Goal: Task Accomplishment & Management: Manage account settings

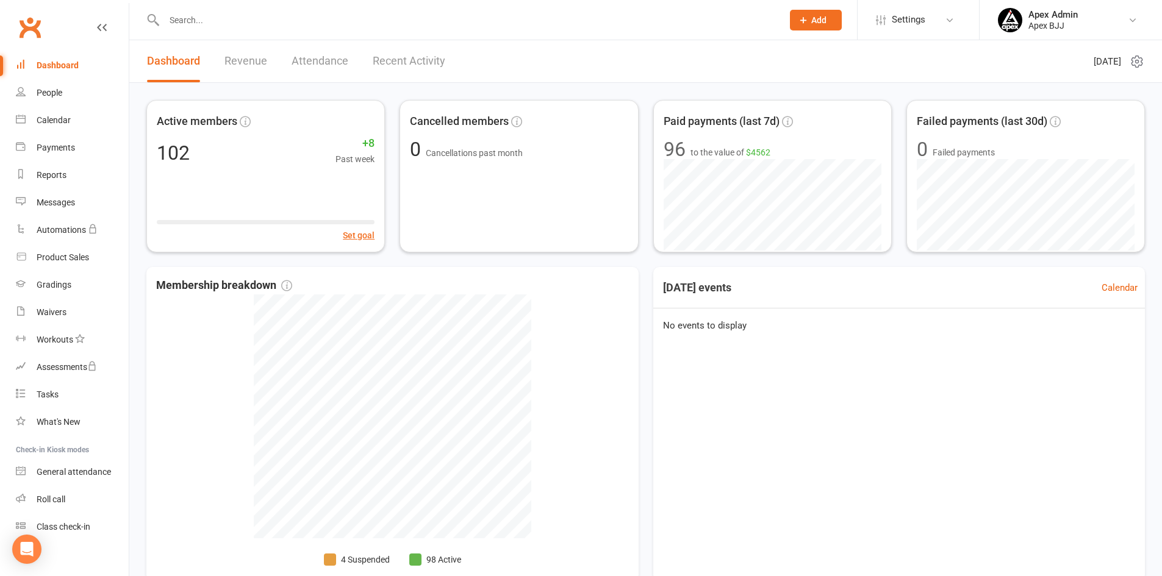
click at [265, 63] on link "Revenue" at bounding box center [245, 61] width 43 height 42
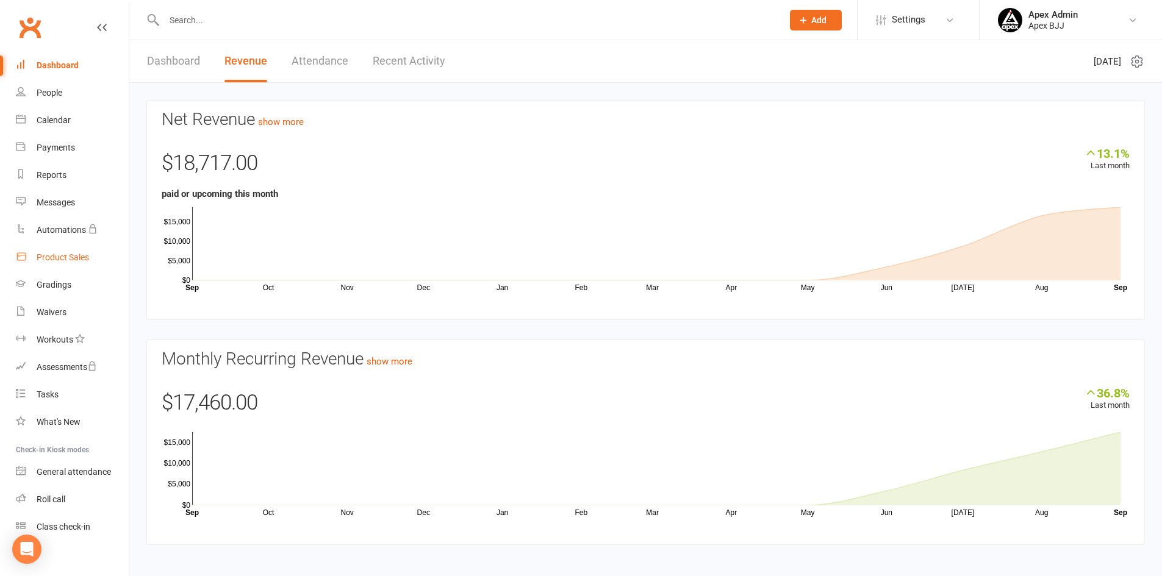
click at [70, 258] on div "Product Sales" at bounding box center [63, 258] width 52 height 10
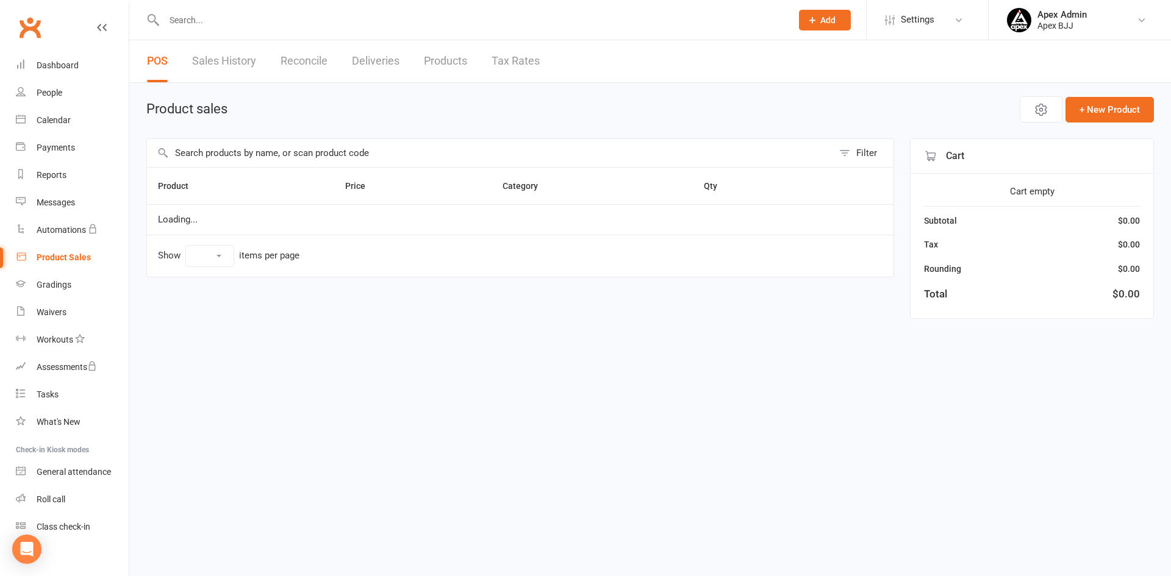
select select "100"
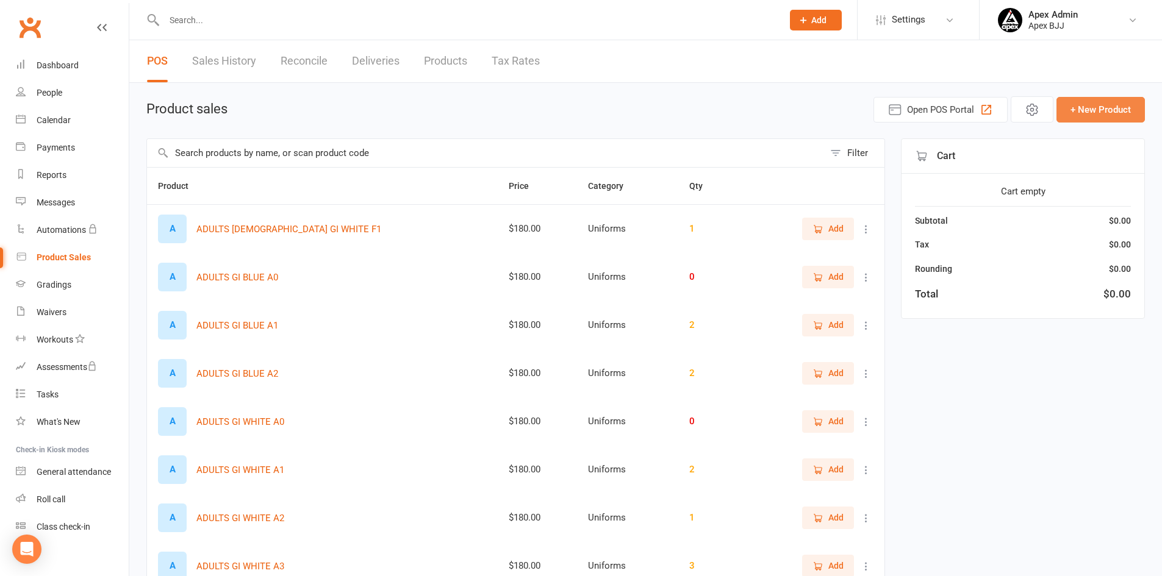
click at [1069, 113] on button "+ New Product" at bounding box center [1100, 110] width 88 height 26
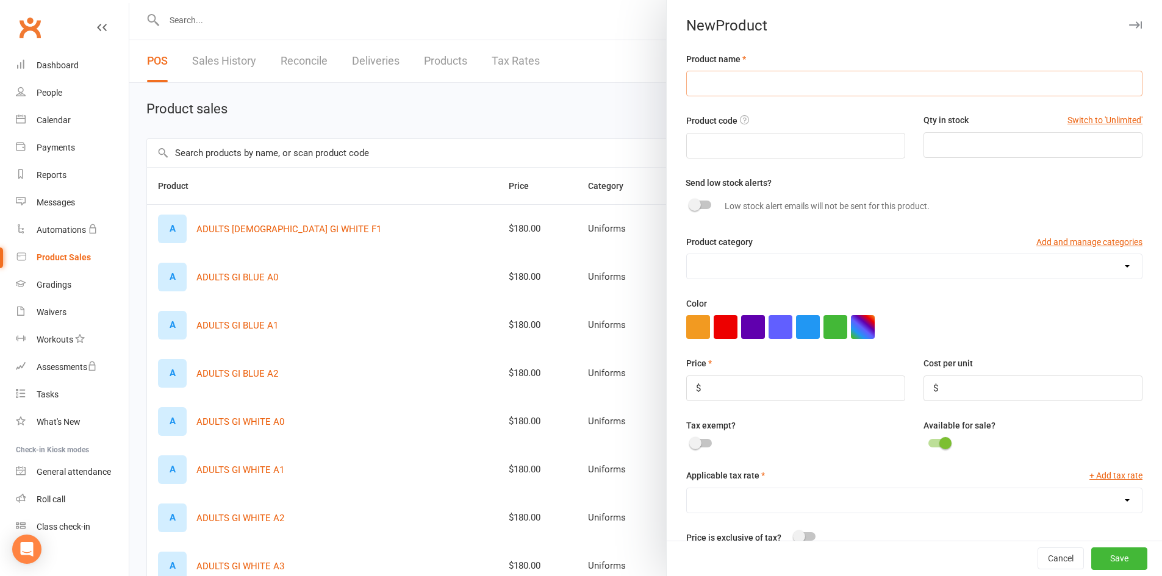
click at [857, 81] on input "text" at bounding box center [914, 84] width 456 height 26
click at [40, 71] on link "Dashboard" at bounding box center [72, 65] width 113 height 27
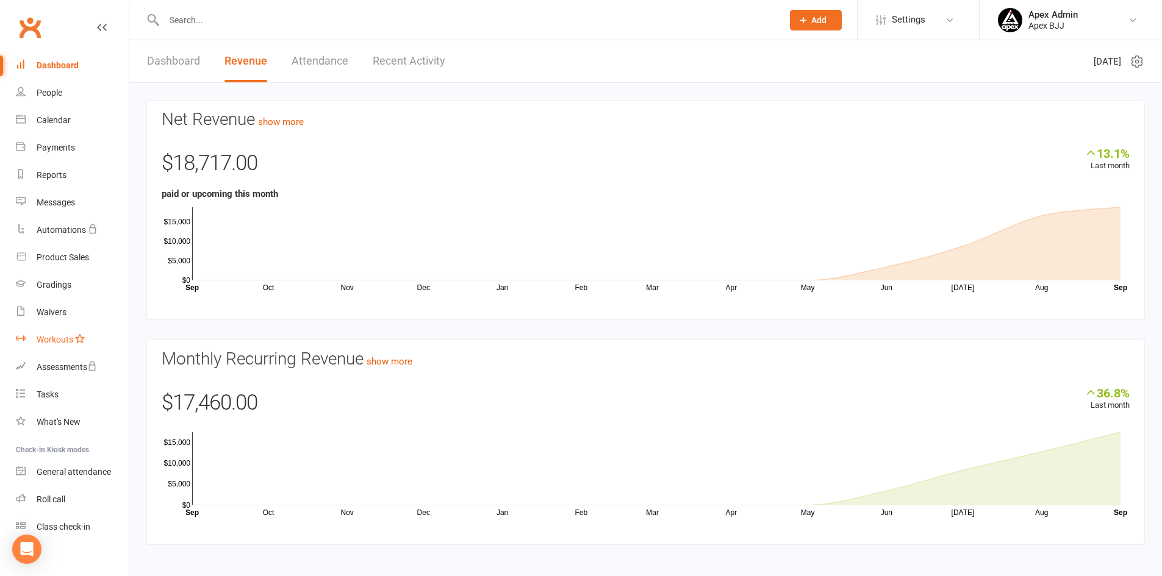
click at [60, 336] on div "Workouts" at bounding box center [55, 340] width 37 height 10
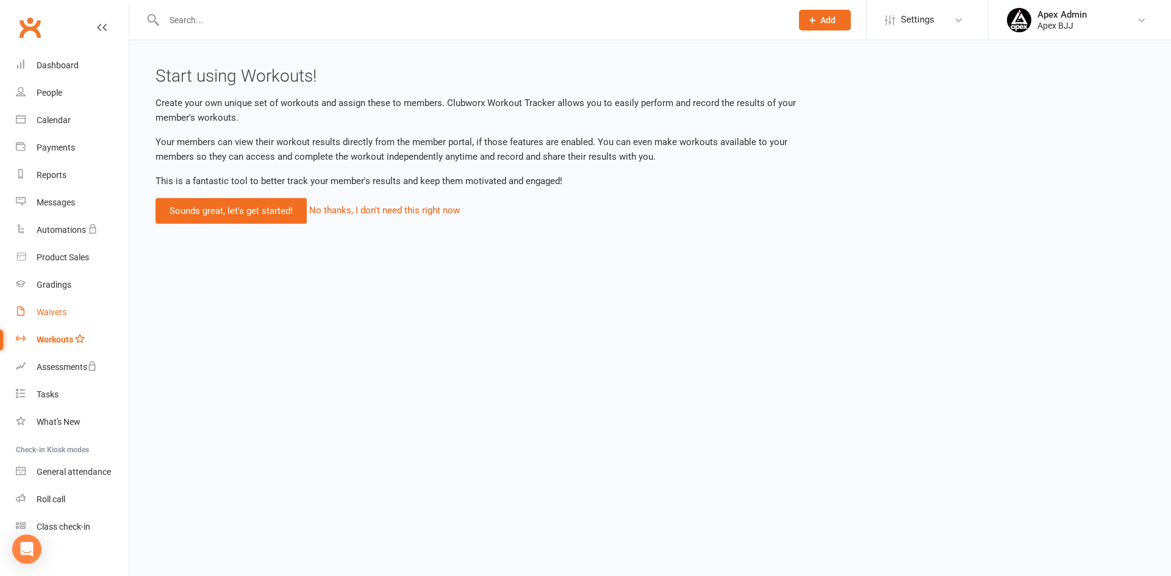
click at [58, 315] on div "Waivers" at bounding box center [52, 312] width 30 height 10
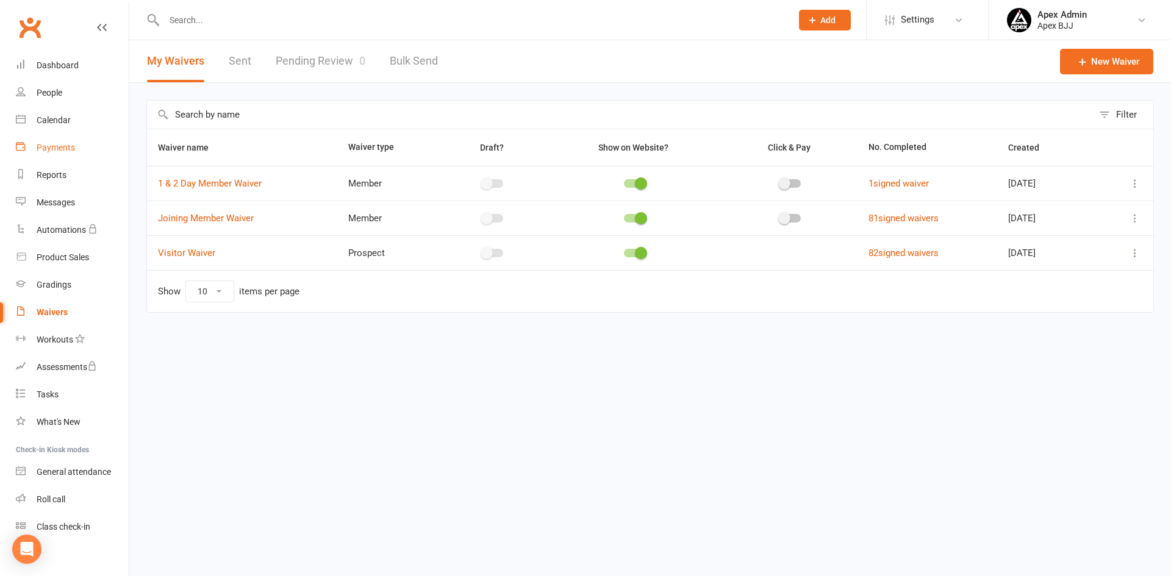
click at [59, 146] on div "Payments" at bounding box center [56, 148] width 38 height 10
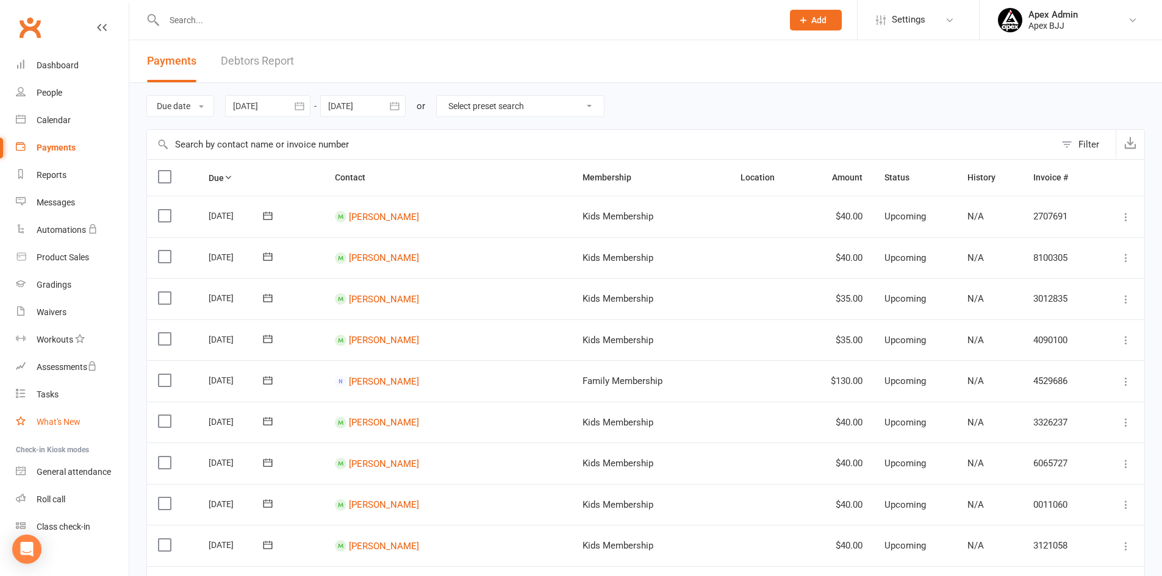
click at [54, 421] on div "What's New" at bounding box center [59, 422] width 44 height 10
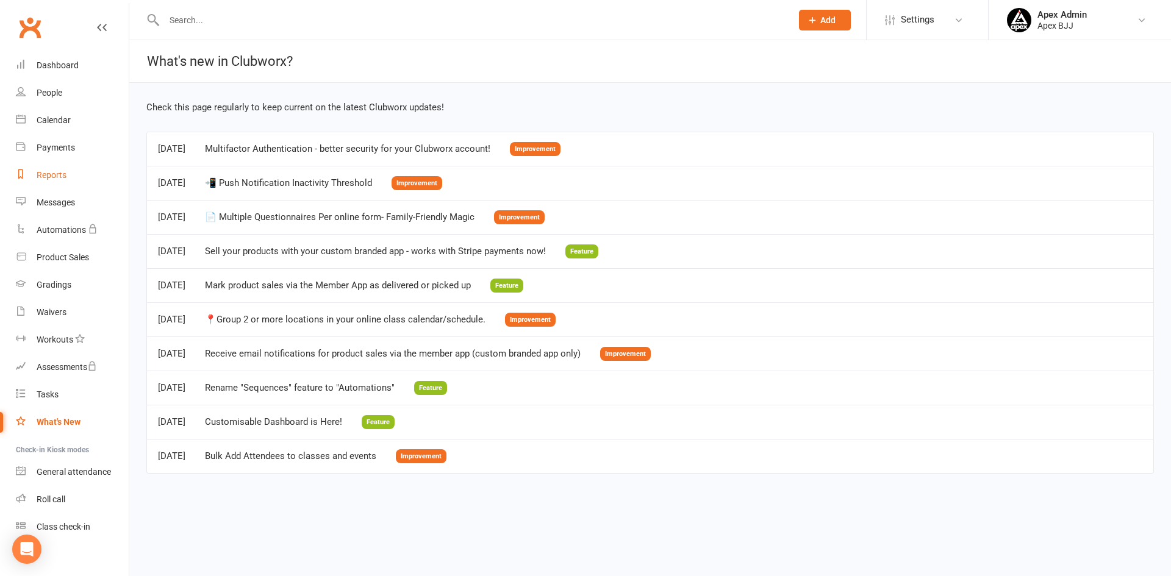
click at [39, 176] on div "Reports" at bounding box center [52, 175] width 30 height 10
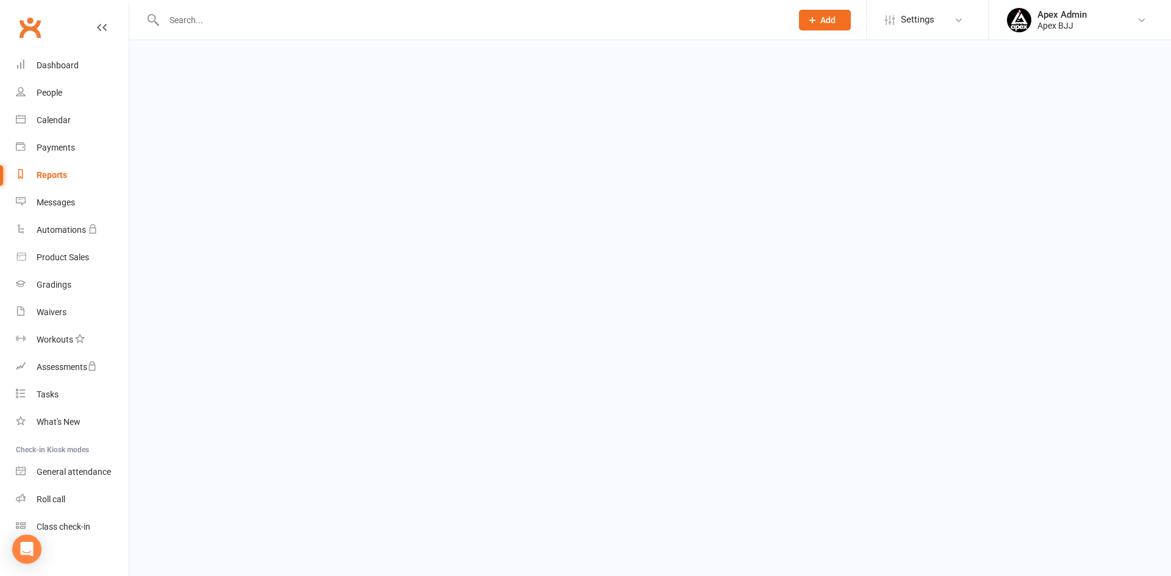
select select "100"
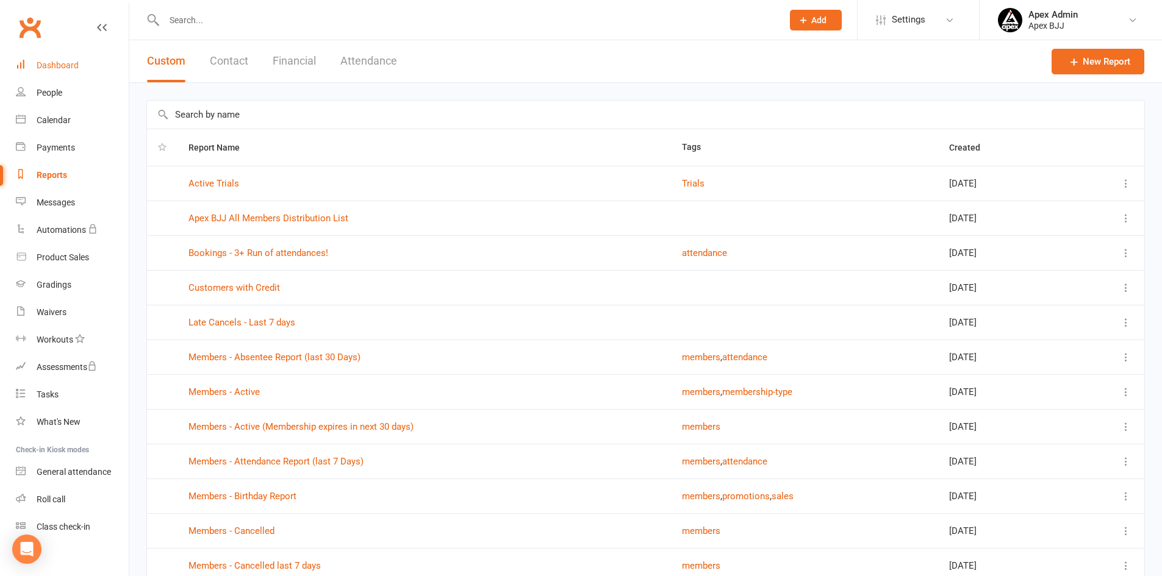
click at [61, 65] on div "Dashboard" at bounding box center [58, 65] width 42 height 10
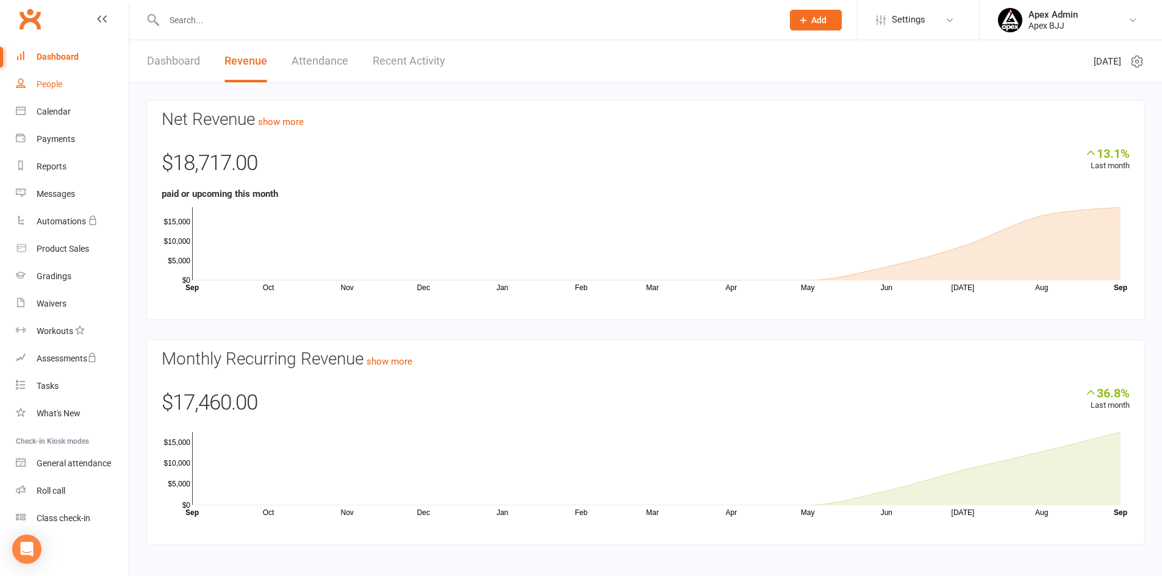
scroll to position [10, 0]
click at [798, 21] on icon at bounding box center [803, 20] width 11 height 11
click at [805, 253] on link "Membership plan" at bounding box center [802, 257] width 109 height 28
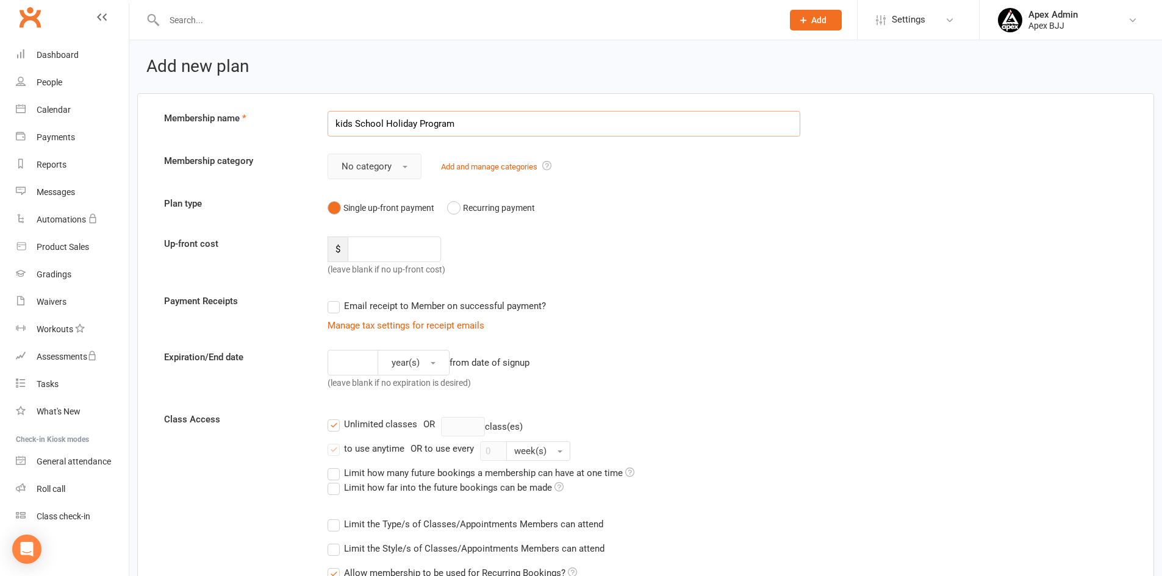
type input "kids School Holiday Program"
click at [409, 167] on button "No category" at bounding box center [375, 167] width 94 height 26
click at [403, 250] on input "number" at bounding box center [394, 250] width 93 height 26
type input "50"
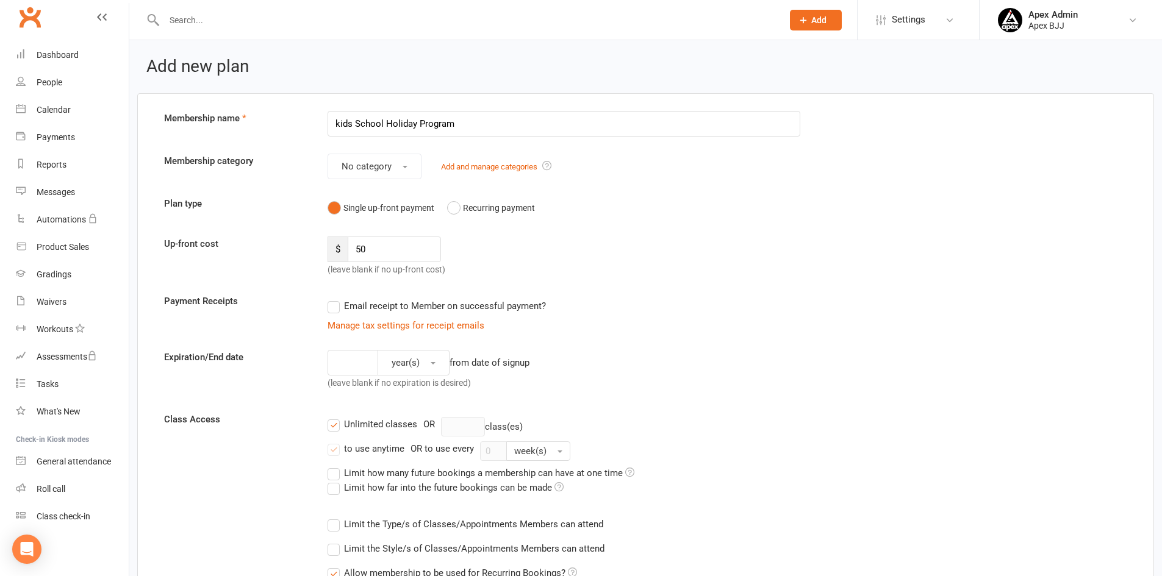
click at [337, 309] on label "Email receipt to Member on successful payment?" at bounding box center [437, 306] width 218 height 15
click at [335, 299] on input "Email receipt to Member on successful payment?" at bounding box center [332, 299] width 8 height 0
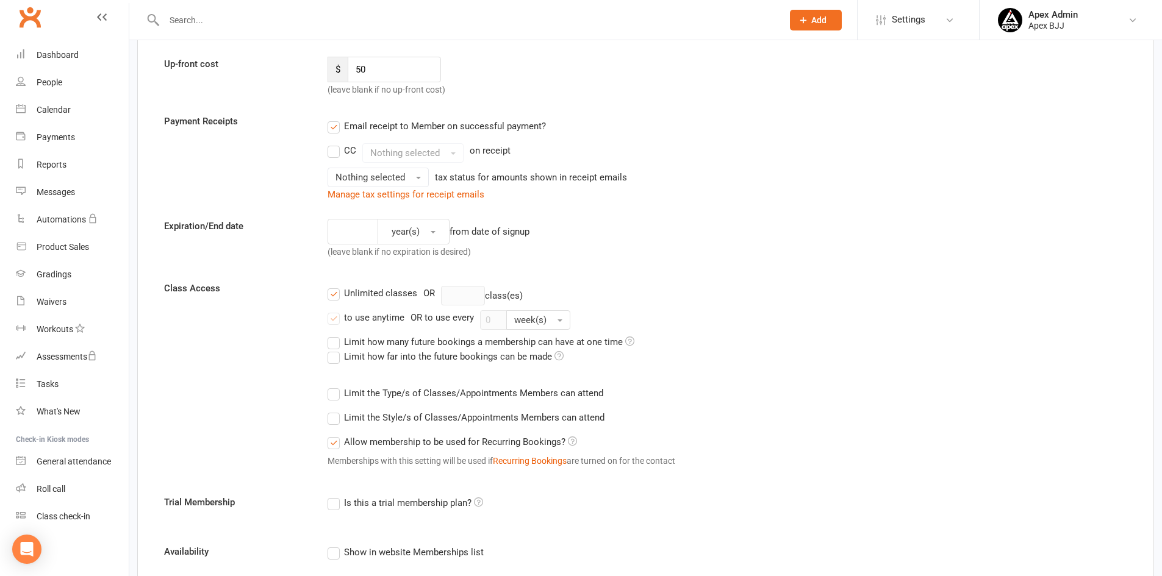
scroll to position [183, 0]
click at [349, 232] on input "number" at bounding box center [353, 229] width 51 height 26
click at [334, 318] on label "to use anytime" at bounding box center [366, 314] width 77 height 15
click at [334, 307] on input "to use anytime" at bounding box center [332, 307] width 8 height 0
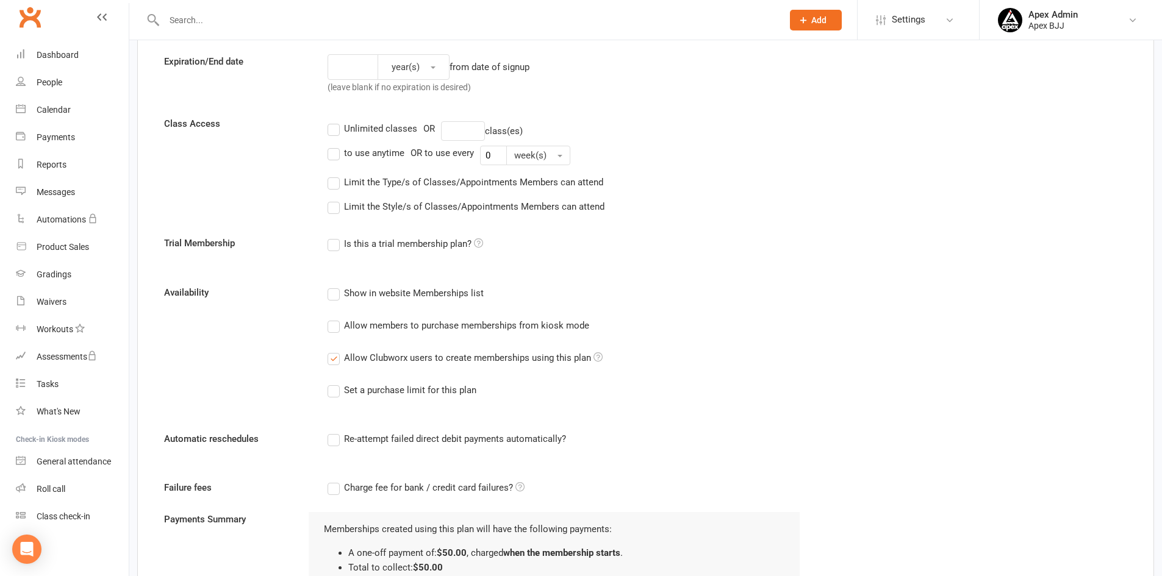
scroll to position [366, 0]
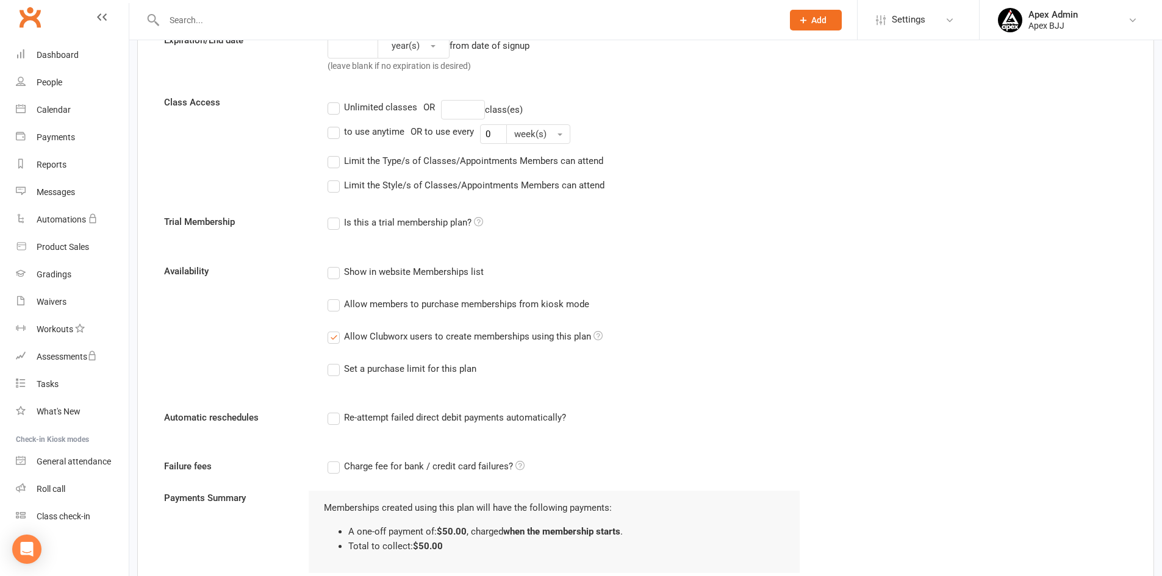
click at [335, 340] on label "Allow Clubworx users to create memberships using this plan" at bounding box center [465, 336] width 275 height 15
click at [335, 329] on input "Allow Clubworx users to create memberships using this plan" at bounding box center [332, 329] width 8 height 0
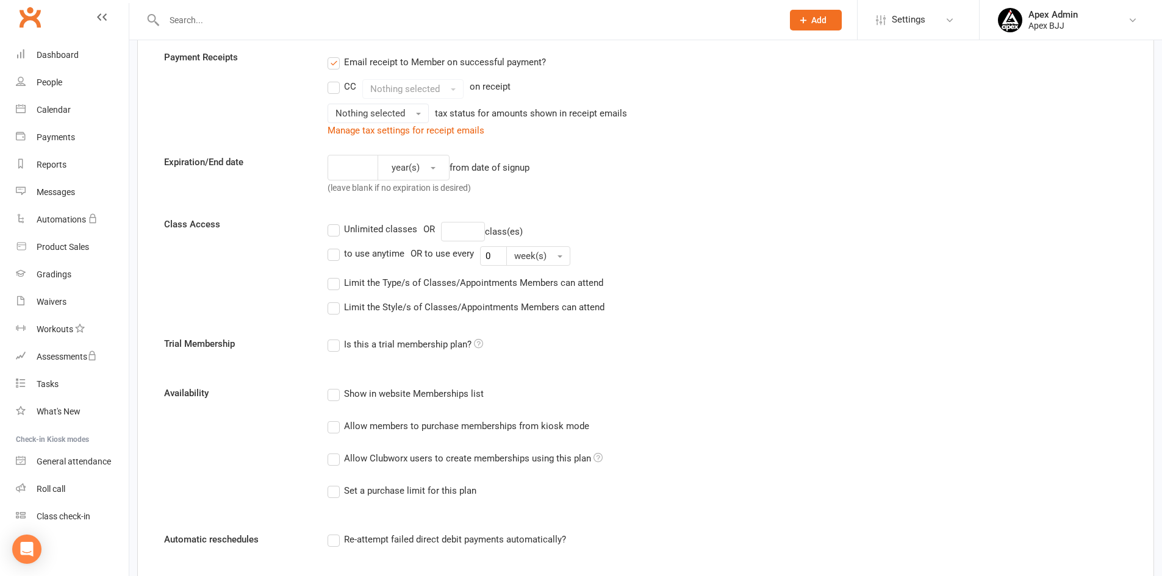
scroll to position [0, 0]
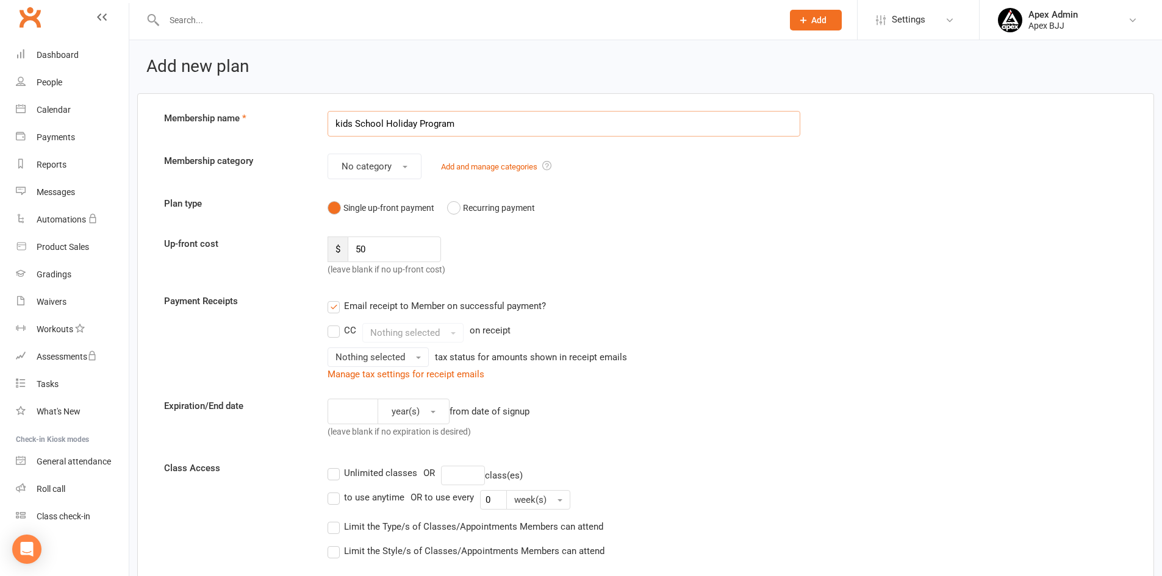
click at [339, 121] on input "kids School Holiday Program" at bounding box center [564, 124] width 473 height 26
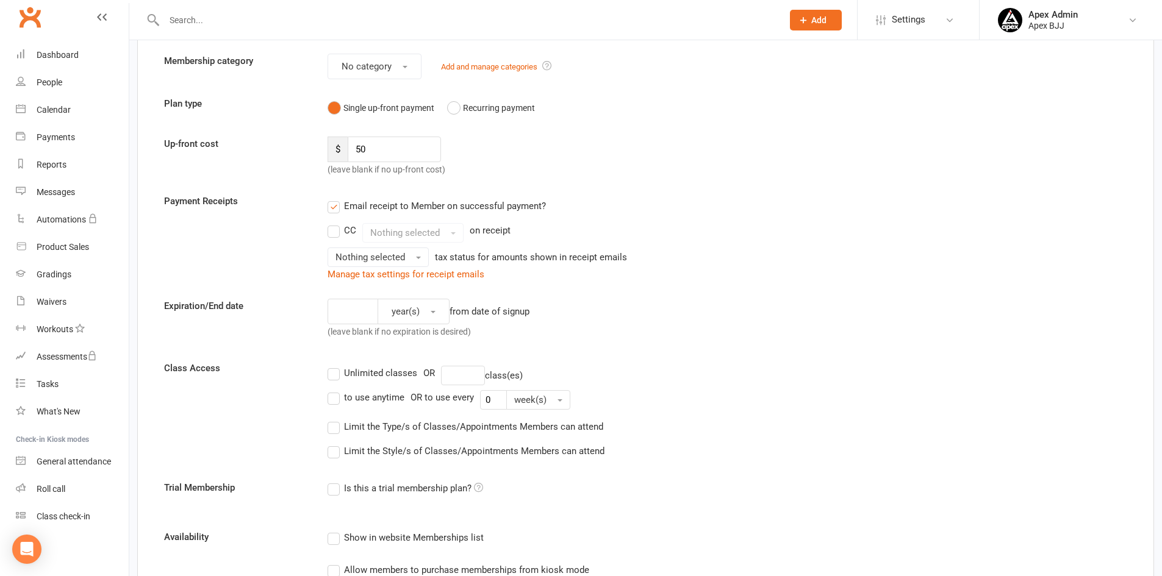
scroll to position [122, 0]
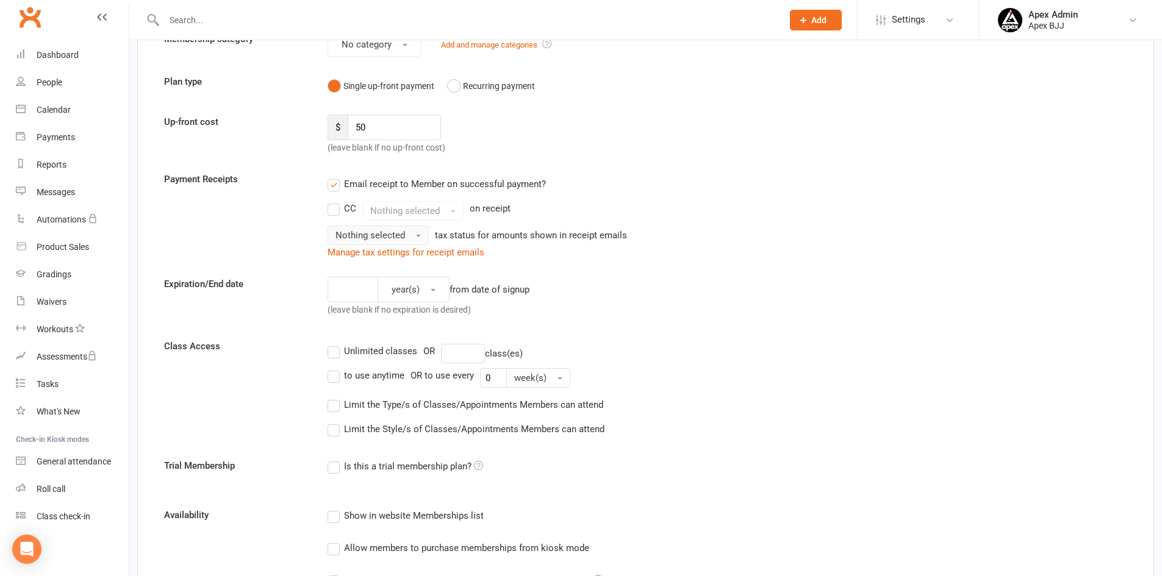
type input "Kids School Holiday Program"
click at [415, 238] on button "Nothing selected" at bounding box center [378, 236] width 101 height 20
click at [408, 258] on link "Inc tax" at bounding box center [388, 261] width 121 height 24
click at [601, 284] on div "year(s) from date of signup (leave blank if no expiration is desired)" at bounding box center [563, 299] width 491 height 45
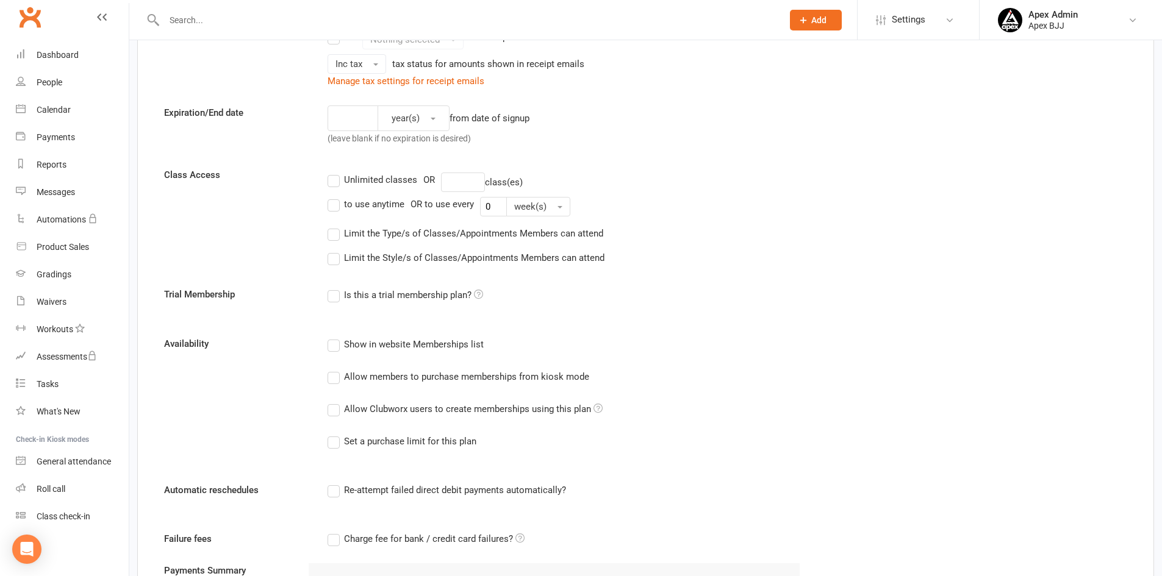
scroll to position [305, 0]
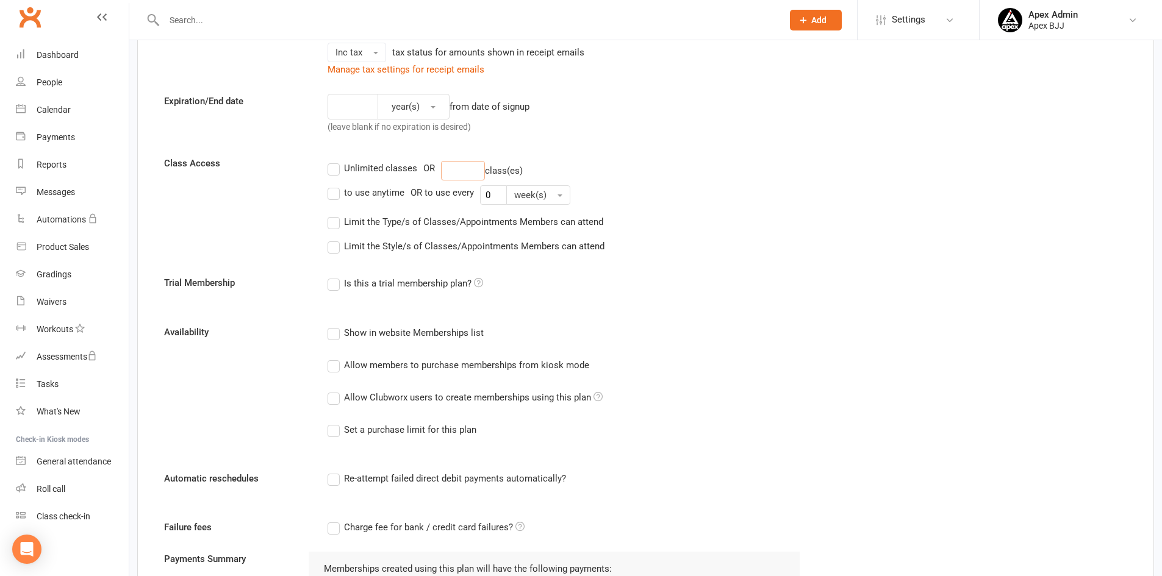
click at [475, 170] on input "number" at bounding box center [463, 171] width 44 height 20
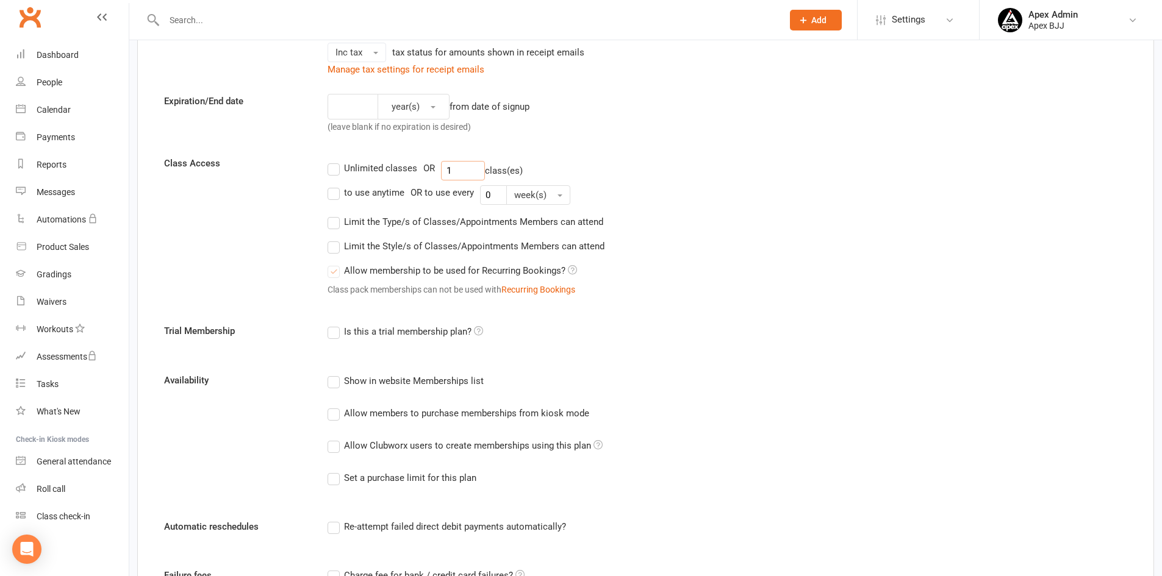
type input "1"
click at [332, 271] on label "Allow membership to be used for Recurring Bookings?" at bounding box center [452, 270] width 249 height 15
click at [449, 167] on input "1" at bounding box center [463, 171] width 44 height 20
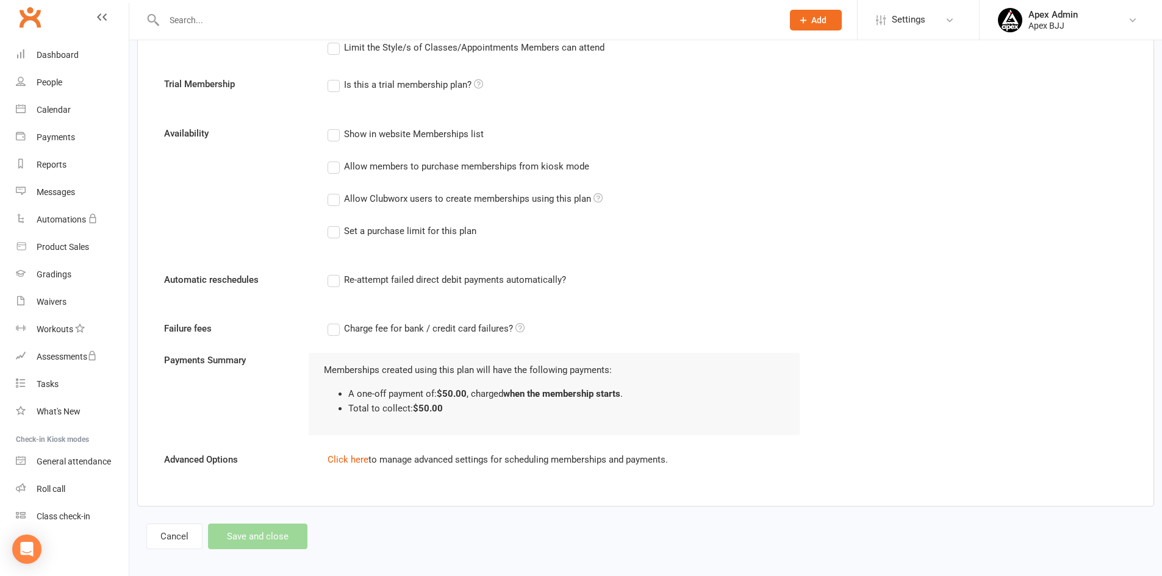
scroll to position [512, 0]
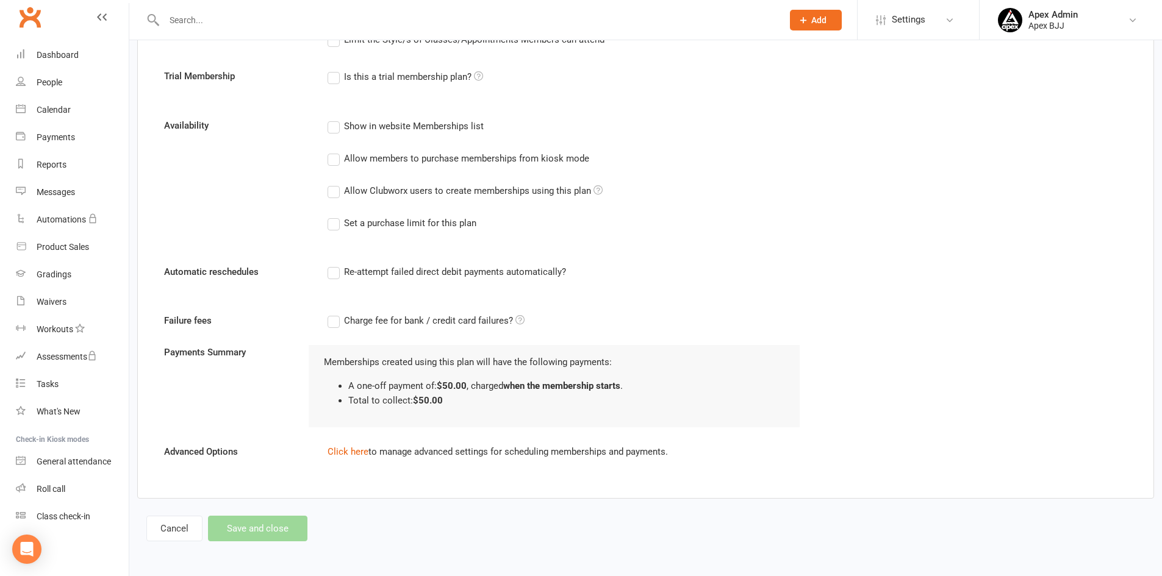
click at [254, 532] on div "Cancel Save and close" at bounding box center [226, 529] width 161 height 26
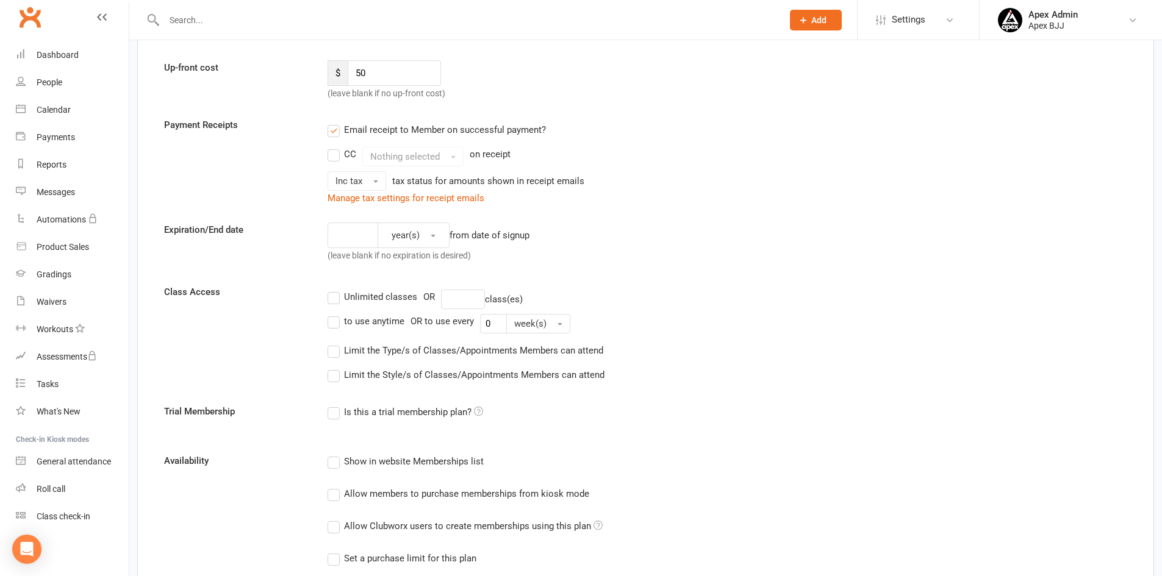
scroll to position [183, 0]
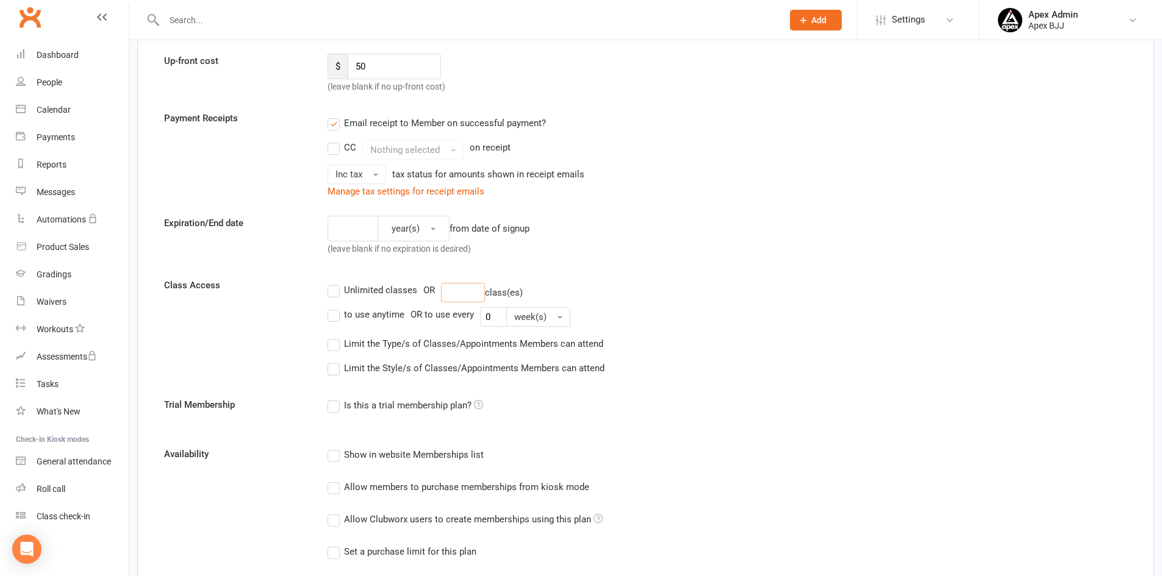
click at [459, 296] on input "number" at bounding box center [463, 293] width 44 height 20
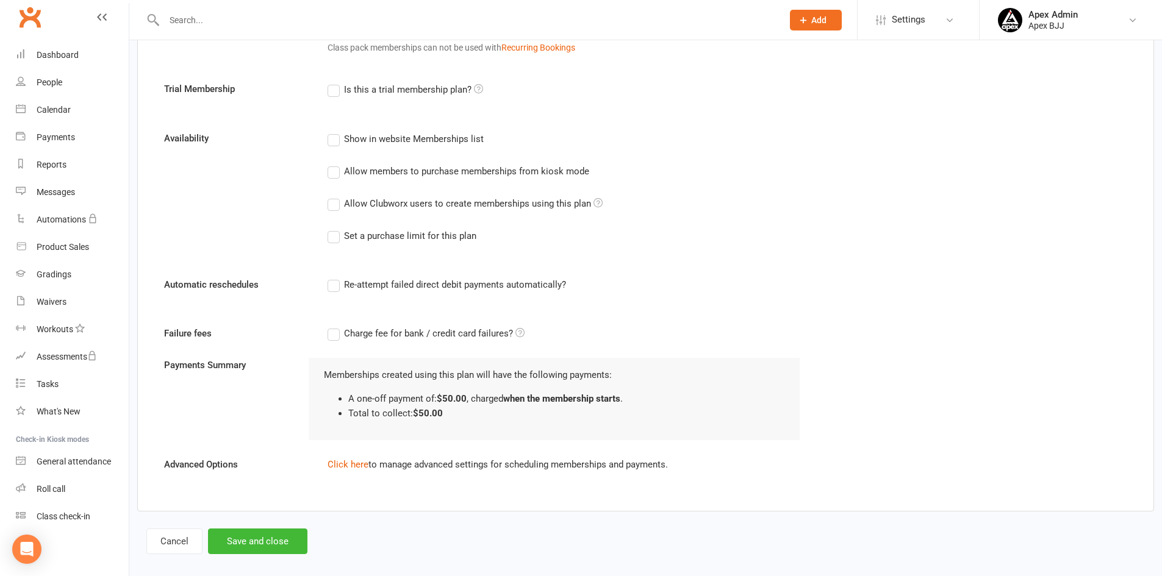
scroll to position [561, 0]
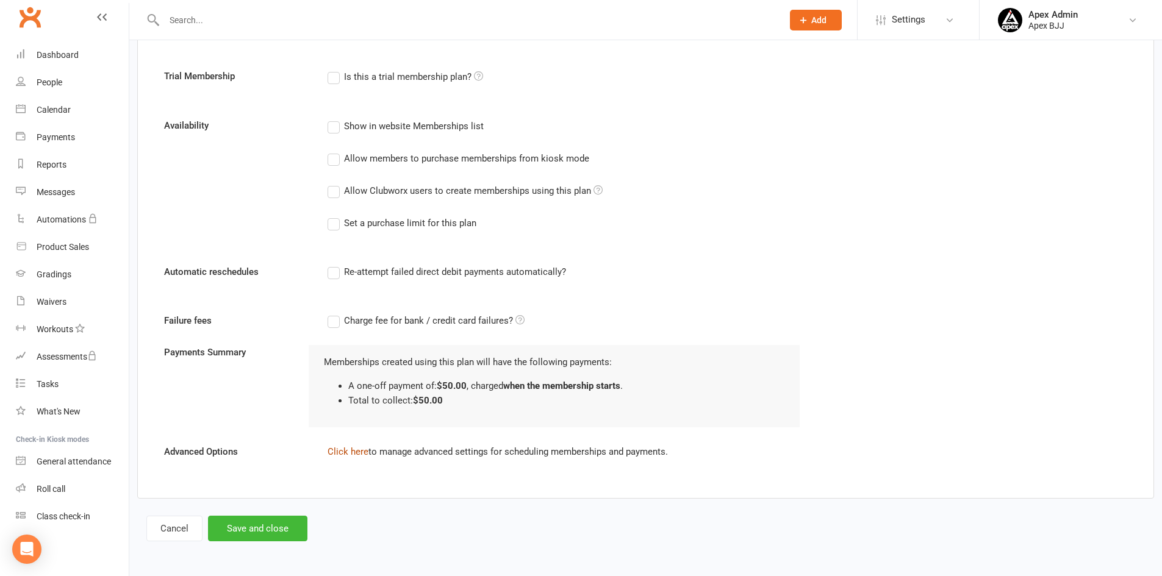
type input "1"
click at [349, 455] on link "Click here" at bounding box center [348, 451] width 41 height 11
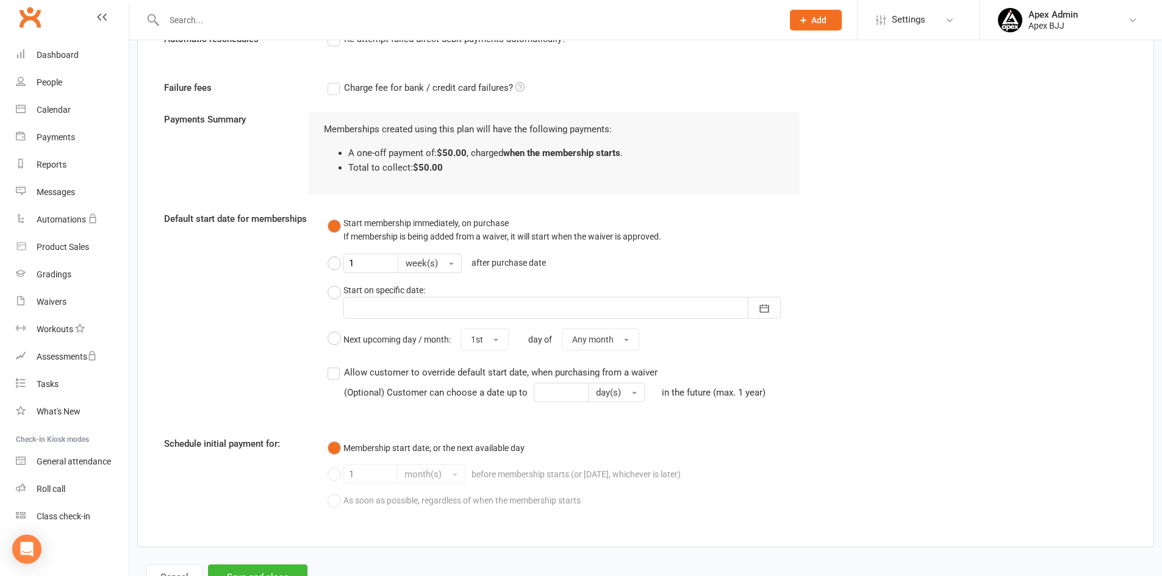
scroll to position [842, 0]
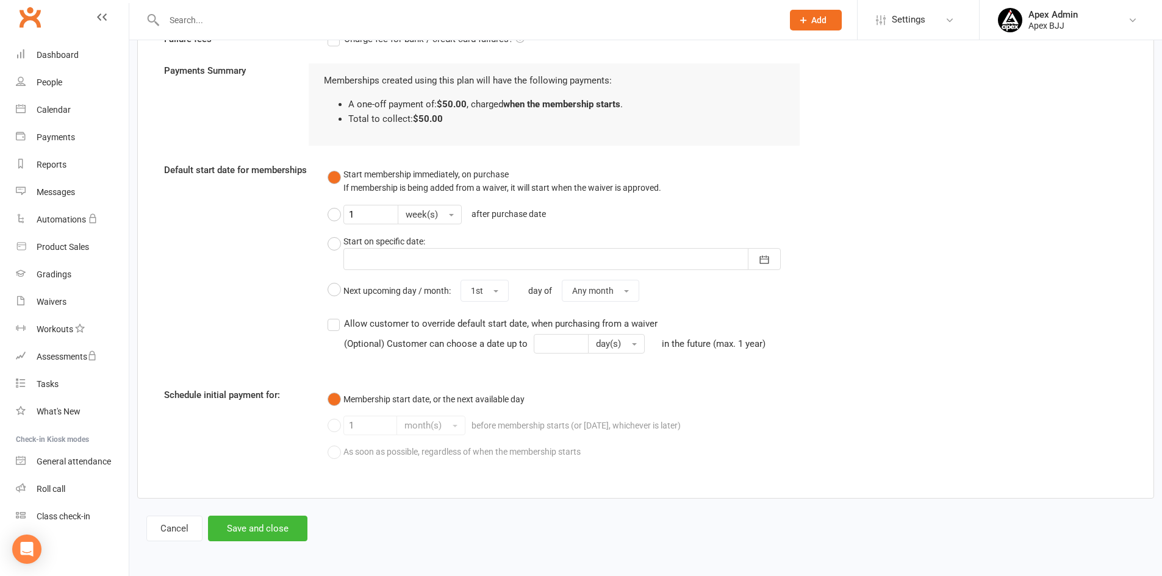
click at [336, 178] on button "Start membership immediately, on purchase If membership is being added from a w…" at bounding box center [495, 181] width 334 height 37
click at [251, 525] on button "Save and close" at bounding box center [257, 529] width 99 height 26
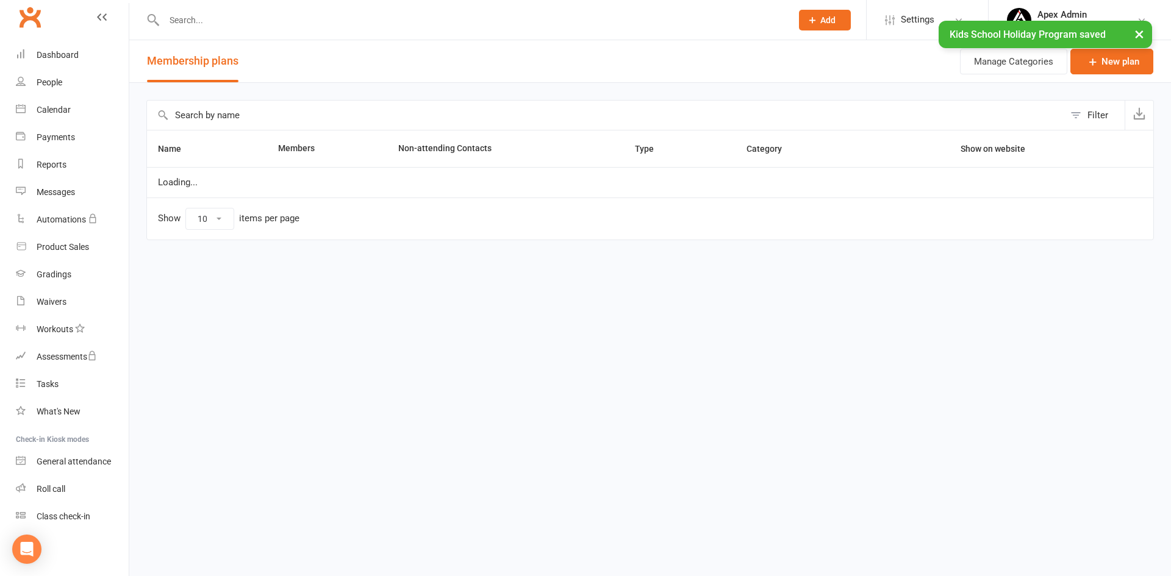
select select "100"
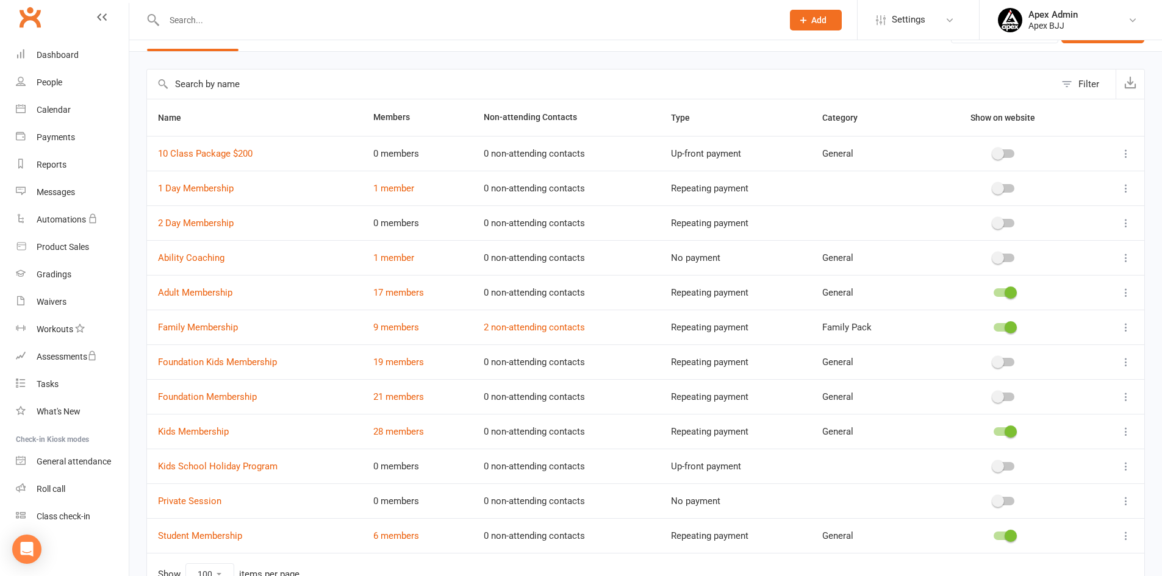
scroll to position [61, 0]
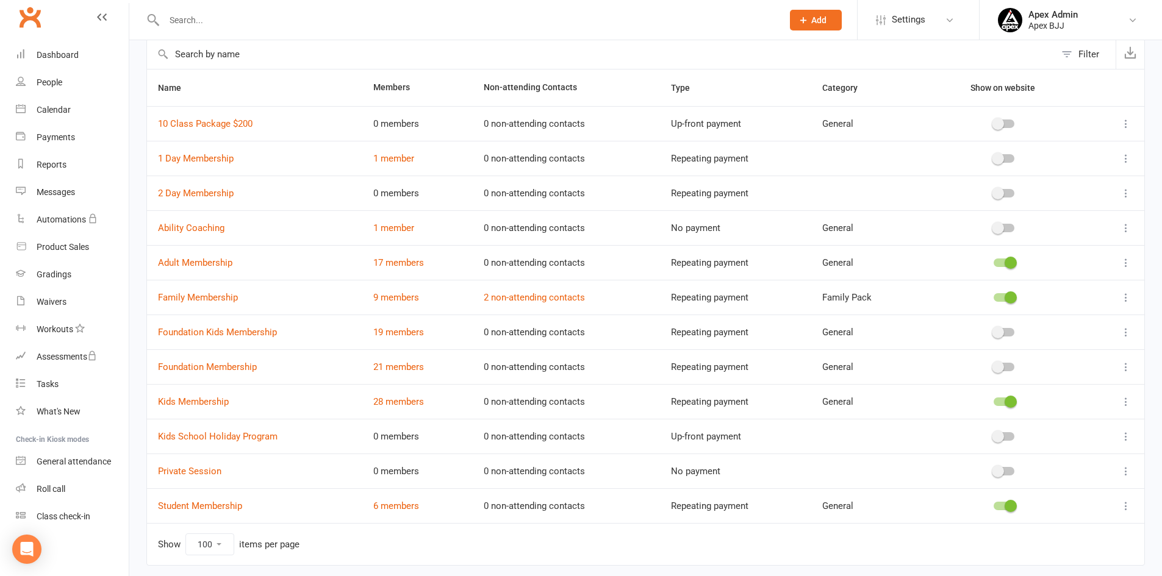
click at [996, 434] on span at bounding box center [998, 437] width 12 height 12
click at [994, 435] on input "checkbox" at bounding box center [994, 435] width 0 height 0
click at [1123, 437] on icon at bounding box center [1126, 437] width 12 height 12
click at [51, 303] on div "Waivers" at bounding box center [52, 302] width 30 height 10
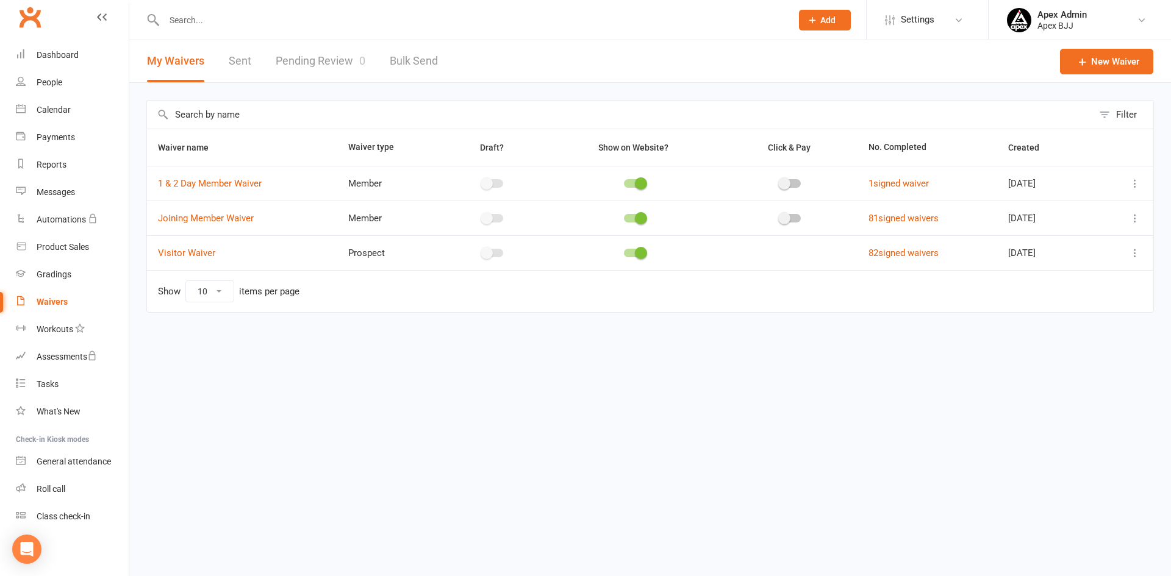
click at [1136, 254] on icon at bounding box center [1135, 253] width 12 height 12
click at [814, 352] on html "Prospect Member Non-attending contact Class / event Appointment Grading event T…" at bounding box center [585, 182] width 1171 height 364
click at [823, 26] on button "Add" at bounding box center [825, 20] width 52 height 21
click at [812, 259] on link "Membership plan" at bounding box center [812, 257] width 109 height 28
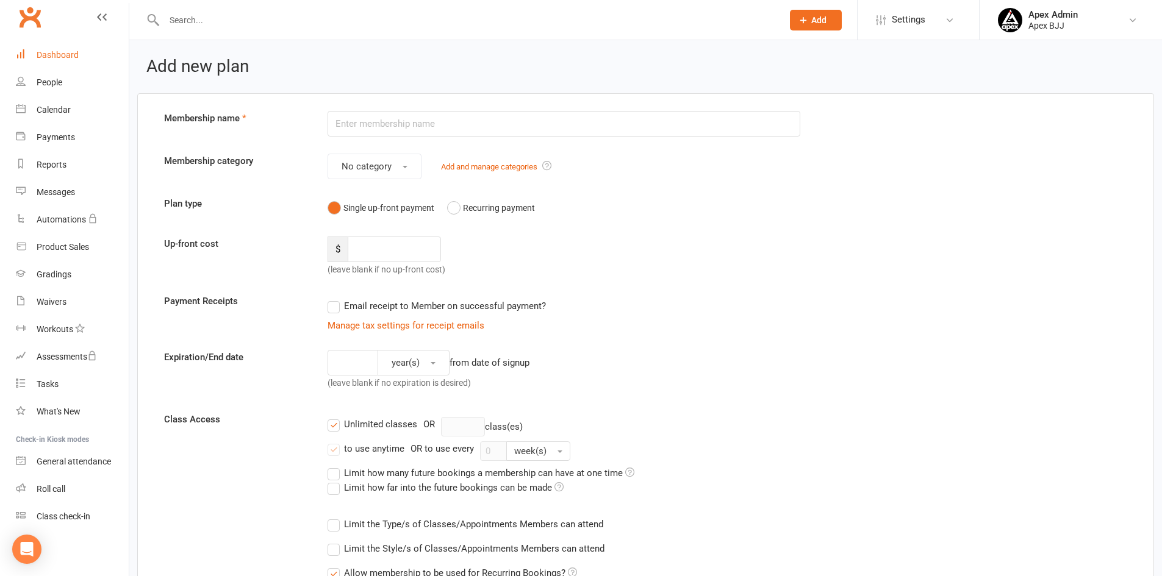
click at [42, 57] on div "Dashboard" at bounding box center [58, 55] width 42 height 10
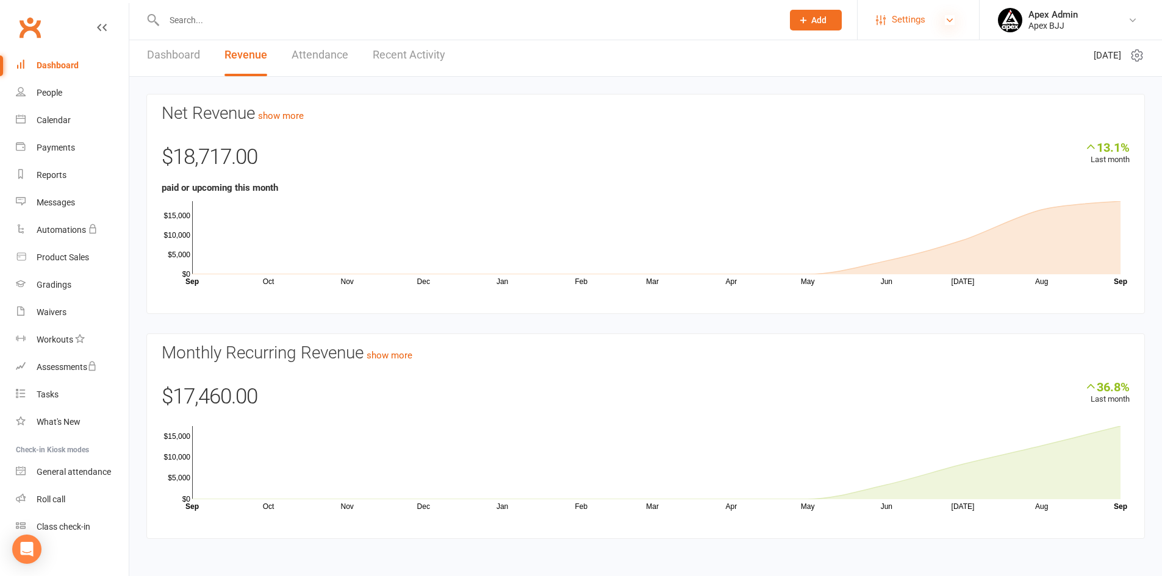
click at [947, 18] on icon at bounding box center [950, 20] width 10 height 10
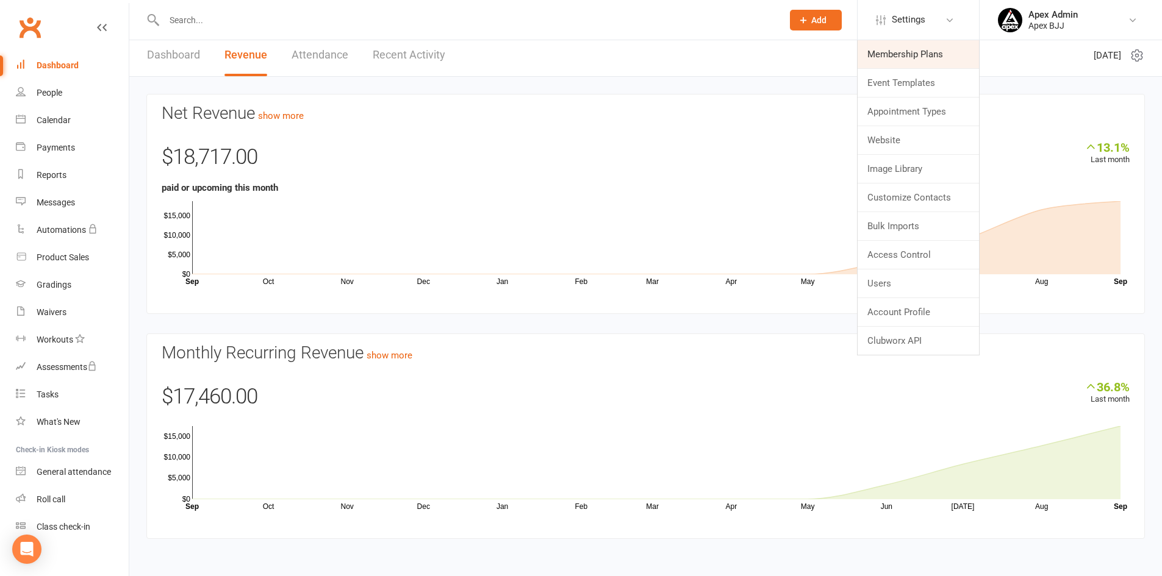
click at [928, 60] on link "Membership Plans" at bounding box center [918, 54] width 121 height 28
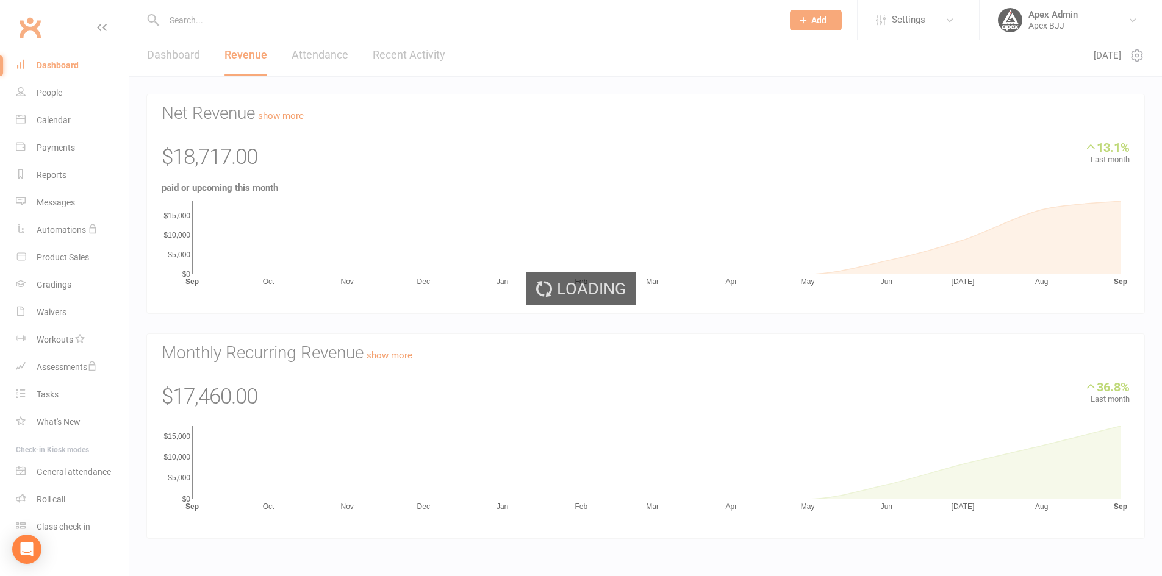
select select "100"
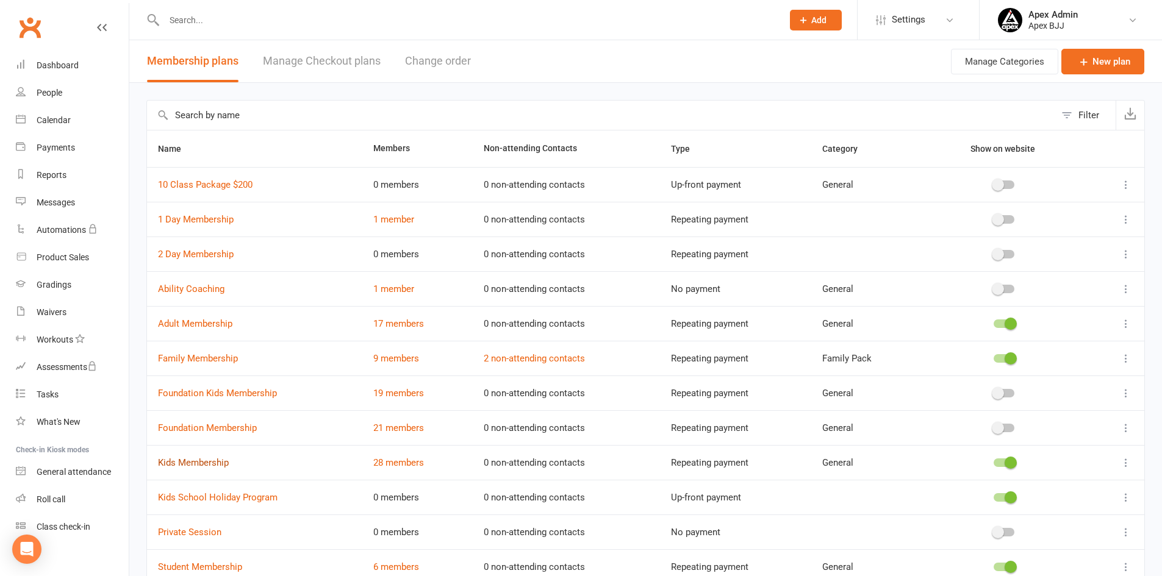
click at [193, 468] on link "Kids Membership" at bounding box center [193, 462] width 71 height 11
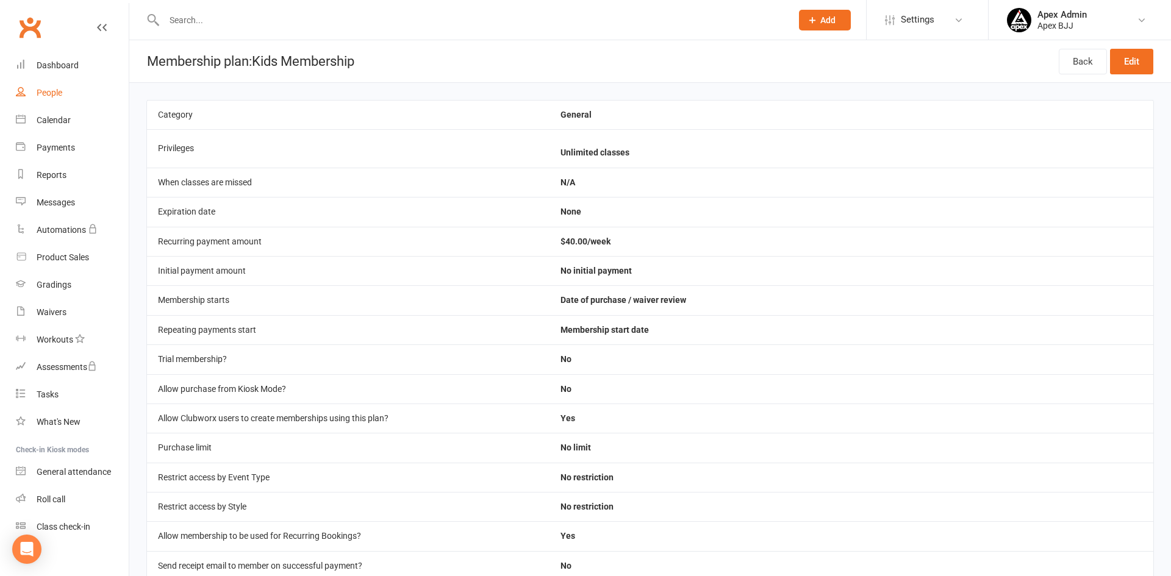
select select "100"
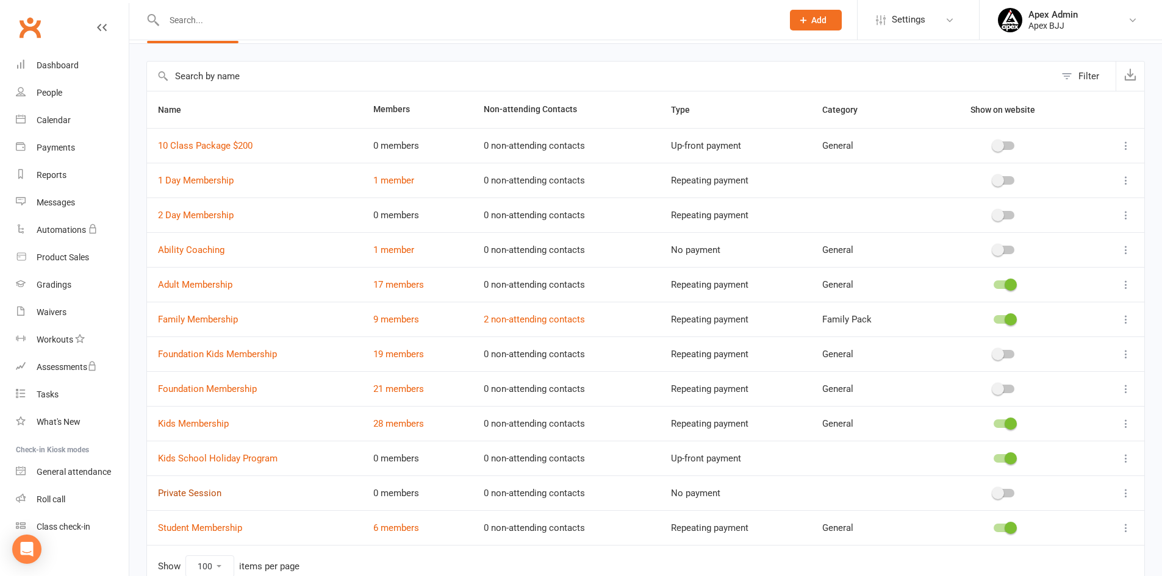
scroll to position [61, 0]
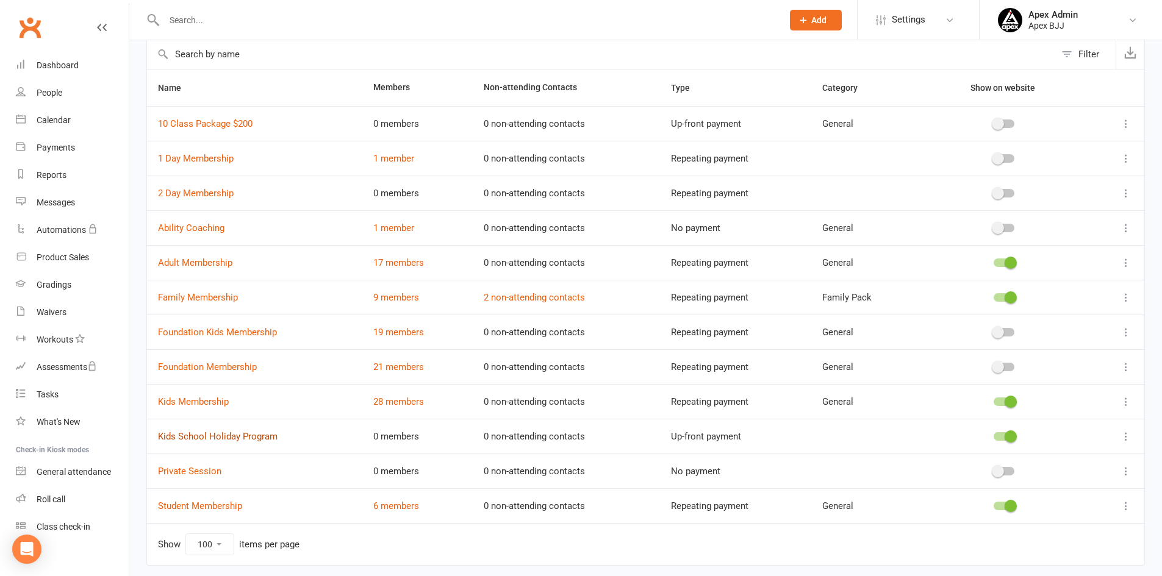
click at [213, 434] on link "Kids School Holiday Program" at bounding box center [218, 436] width 120 height 11
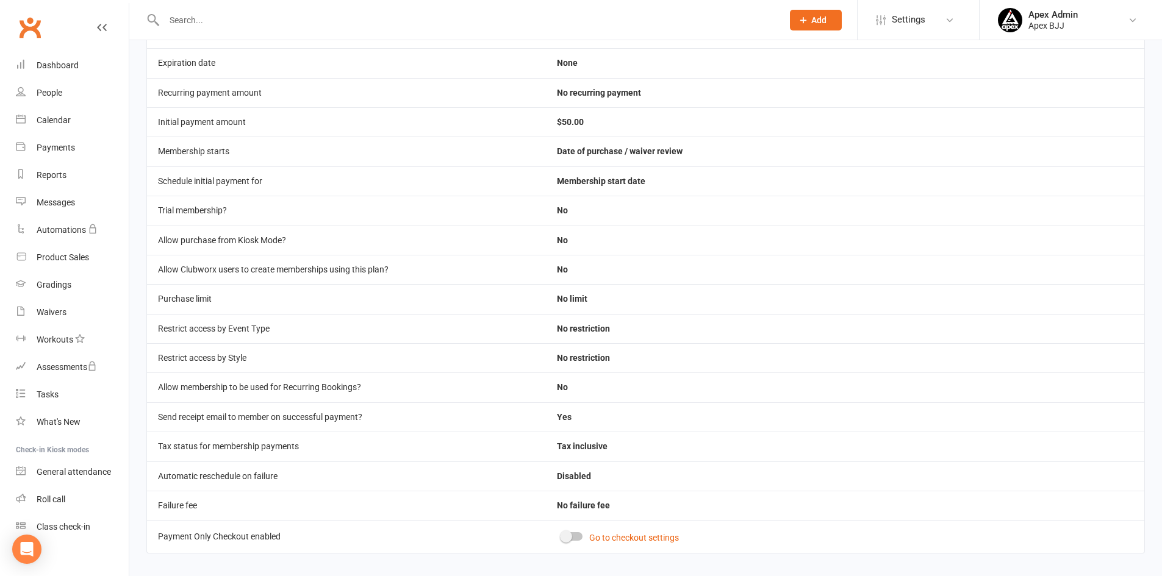
scroll to position [161, 0]
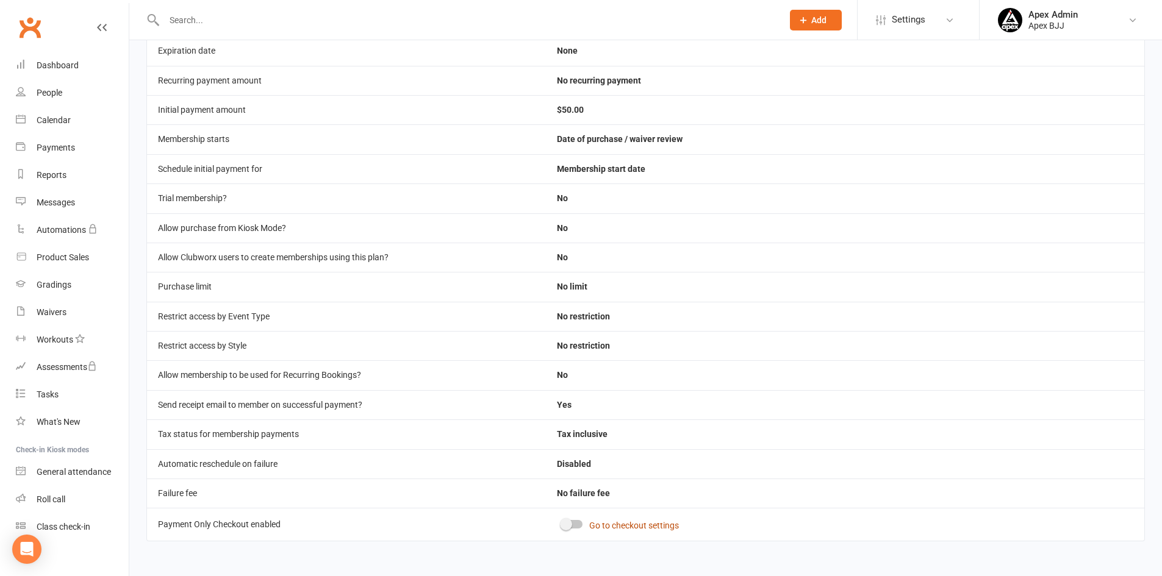
click at [620, 528] on link "Go to checkout settings" at bounding box center [634, 526] width 90 height 10
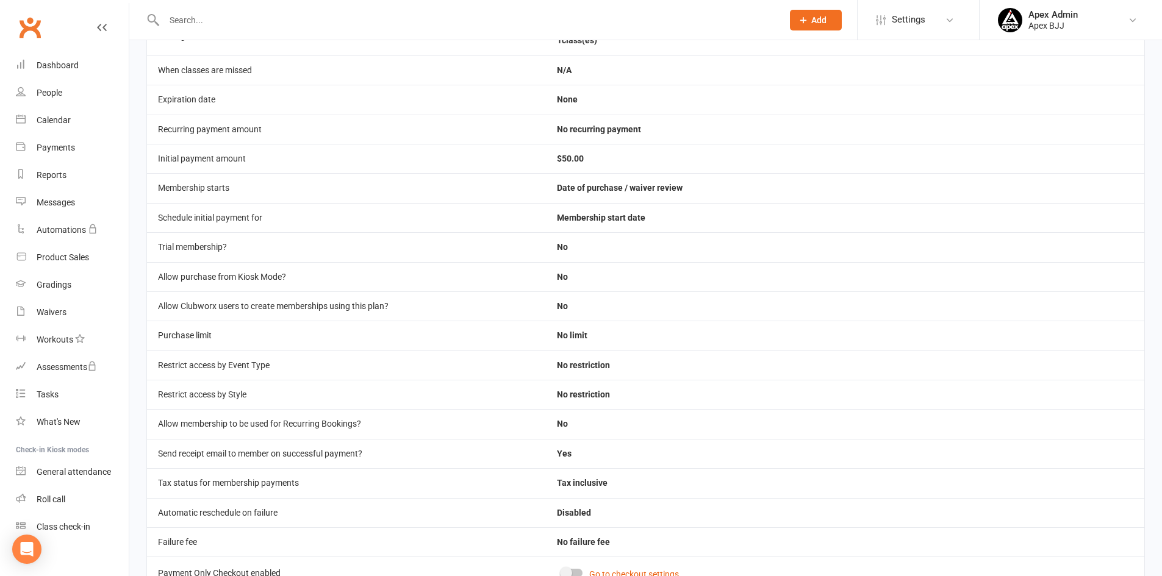
scroll to position [122, 0]
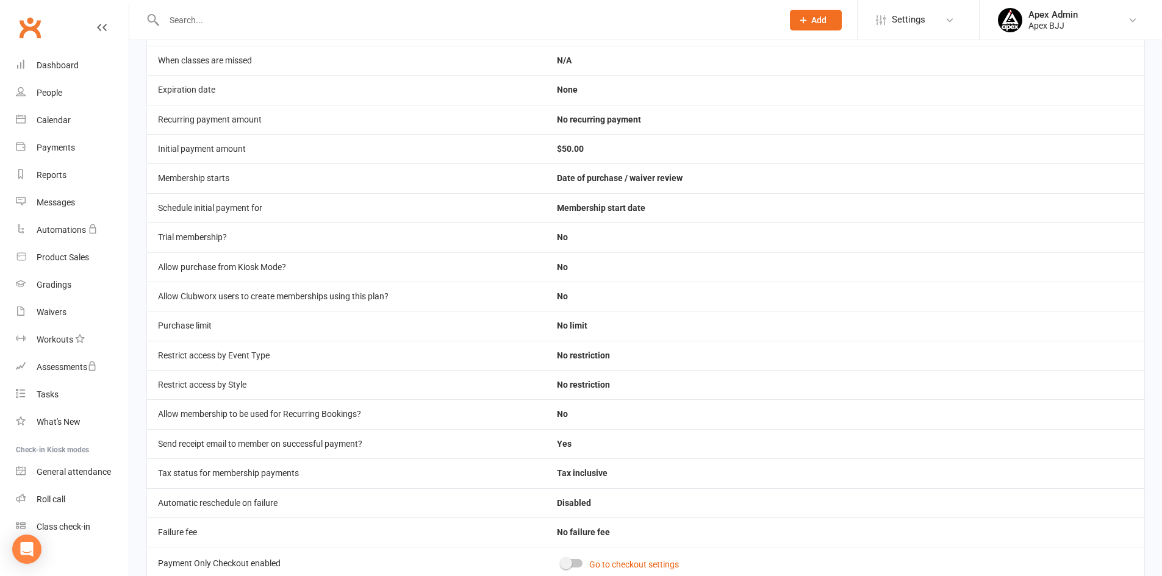
click at [571, 564] on span at bounding box center [566, 563] width 12 height 12
click at [562, 562] on input "checkbox" at bounding box center [562, 562] width 0 height 0
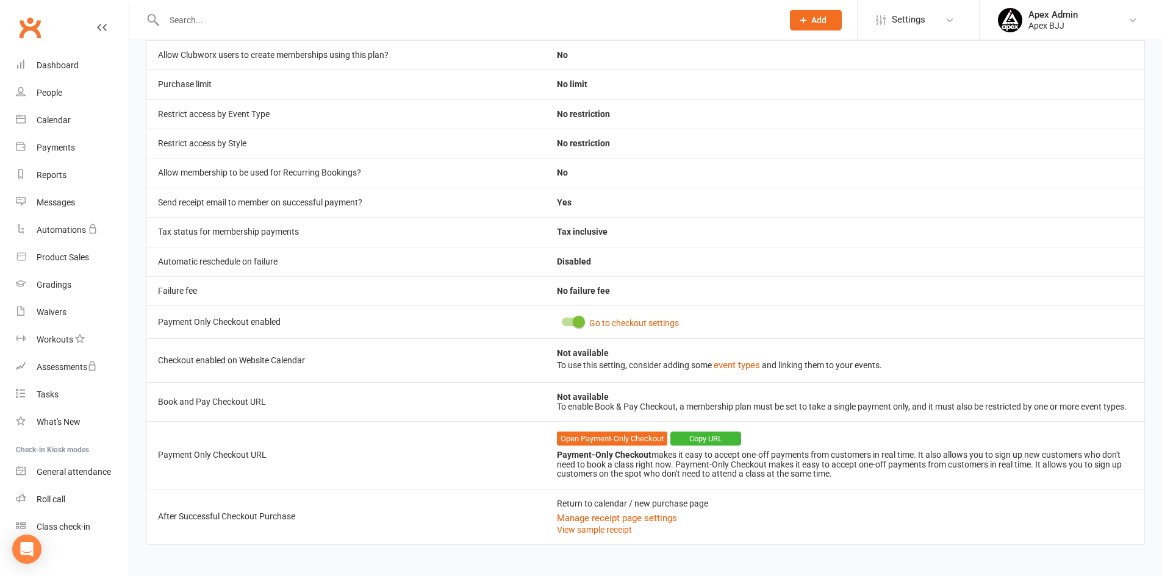
scroll to position [366, 0]
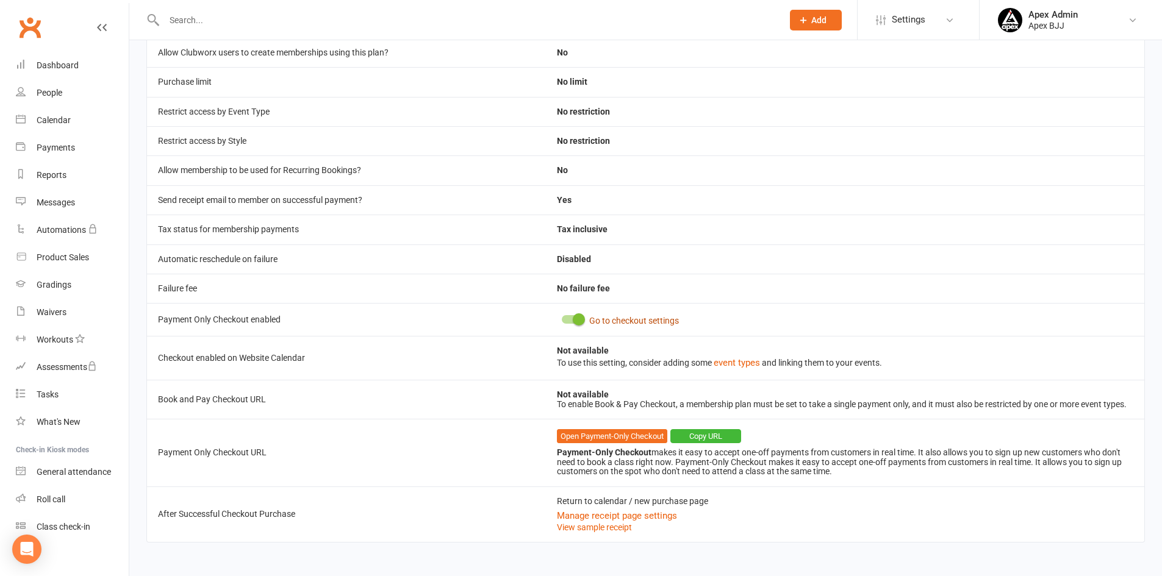
click at [646, 317] on link "Go to checkout settings" at bounding box center [634, 321] width 90 height 10
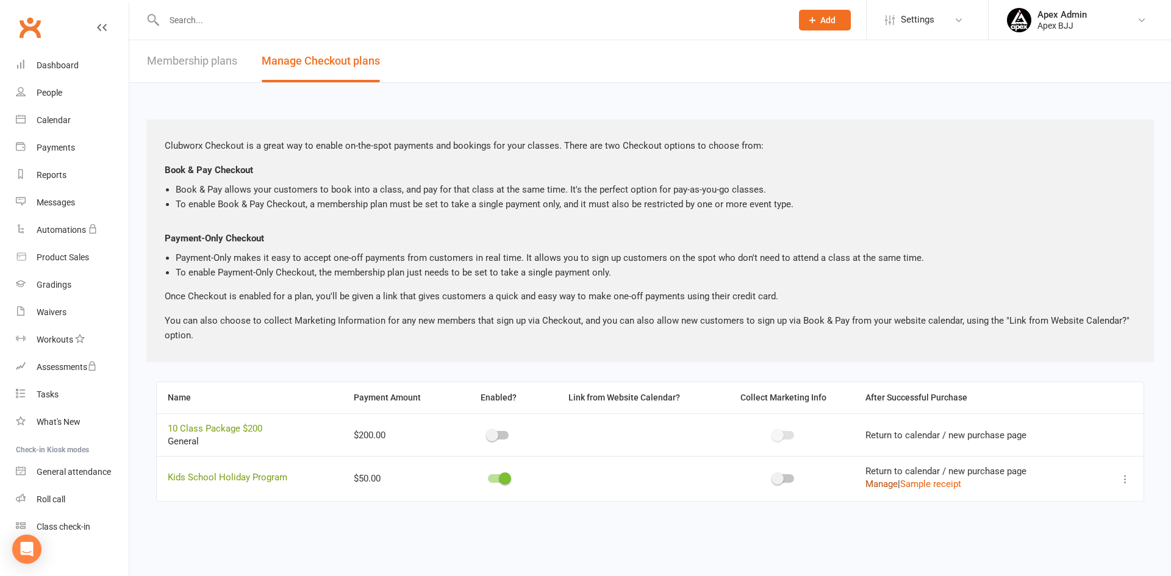
click at [886, 485] on button "Manage" at bounding box center [881, 484] width 32 height 15
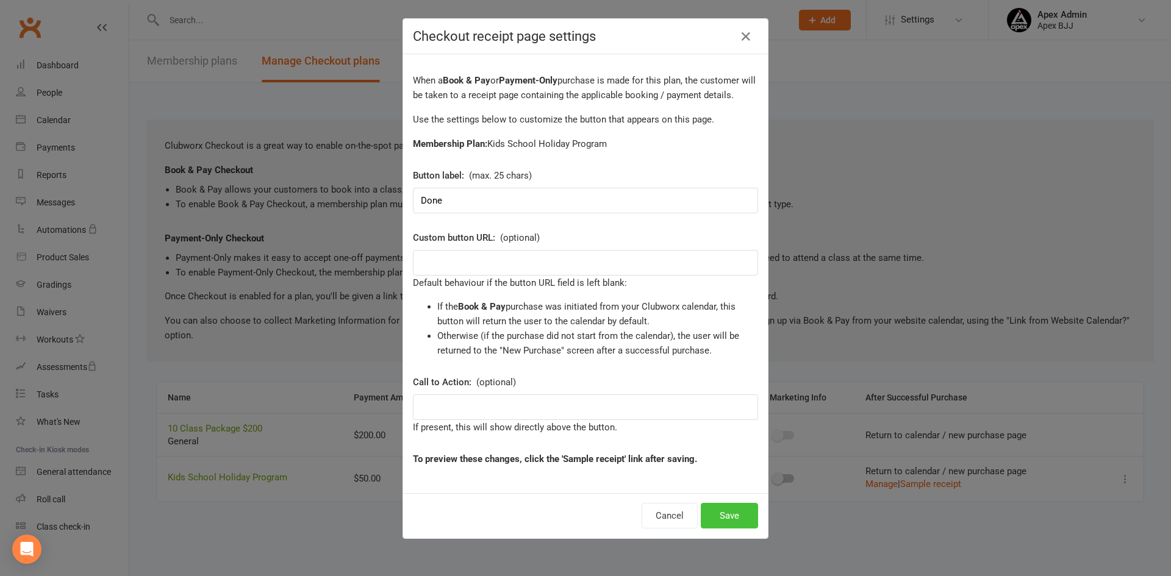
click at [744, 514] on button "Save" at bounding box center [729, 516] width 57 height 26
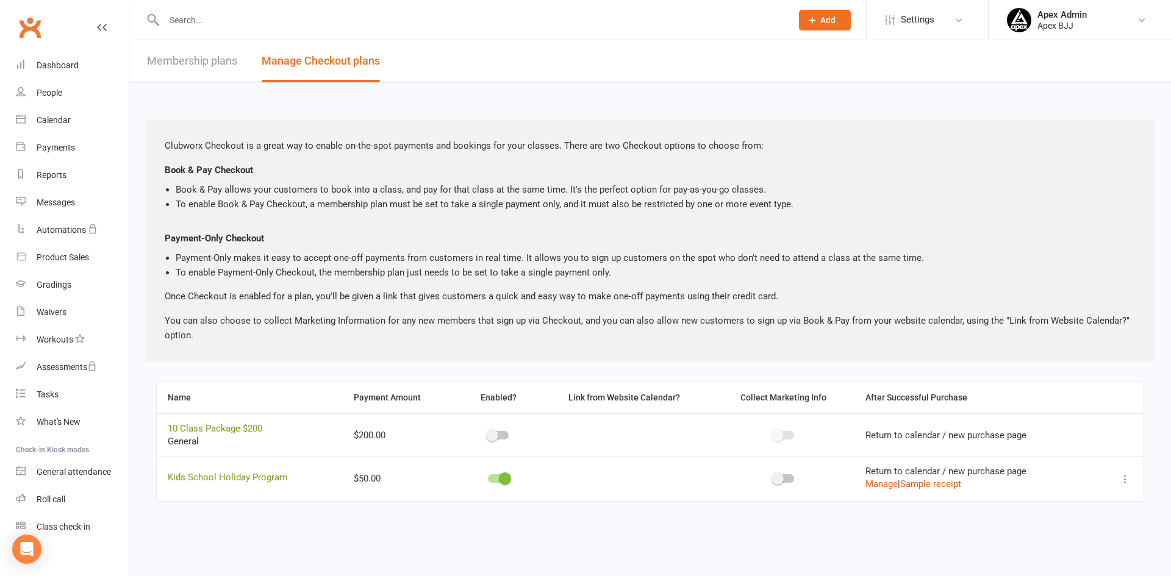
click at [1126, 478] on icon at bounding box center [1125, 479] width 12 height 12
click at [1071, 503] on link "Copy direct link to clipboard" at bounding box center [1065, 503] width 134 height 24
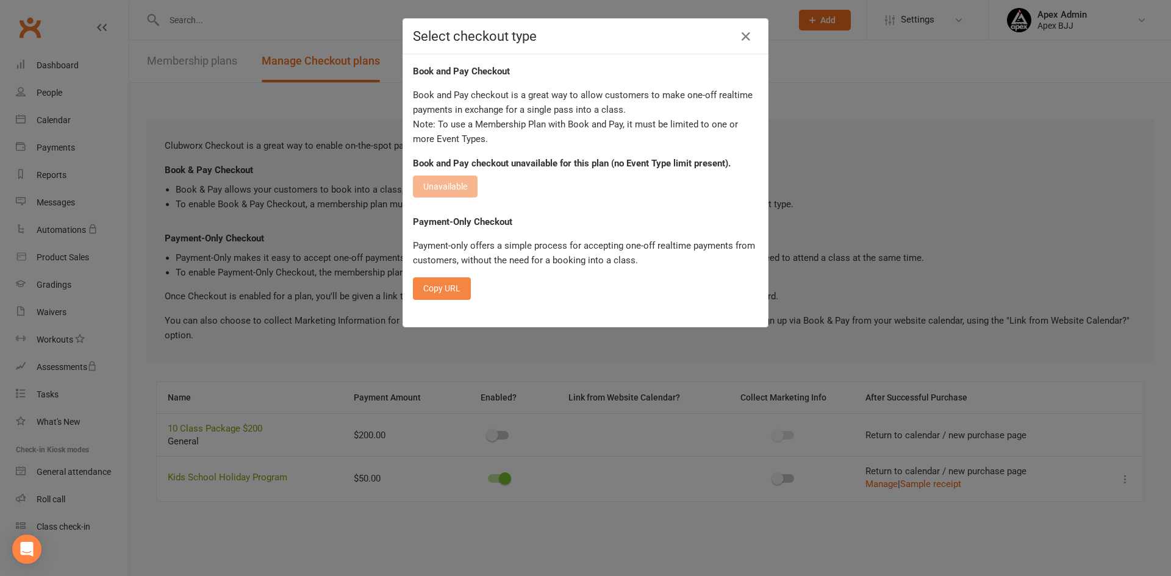
click at [436, 295] on button "Copy URL" at bounding box center [442, 289] width 58 height 22
